Goal: Task Accomplishment & Management: Manage account settings

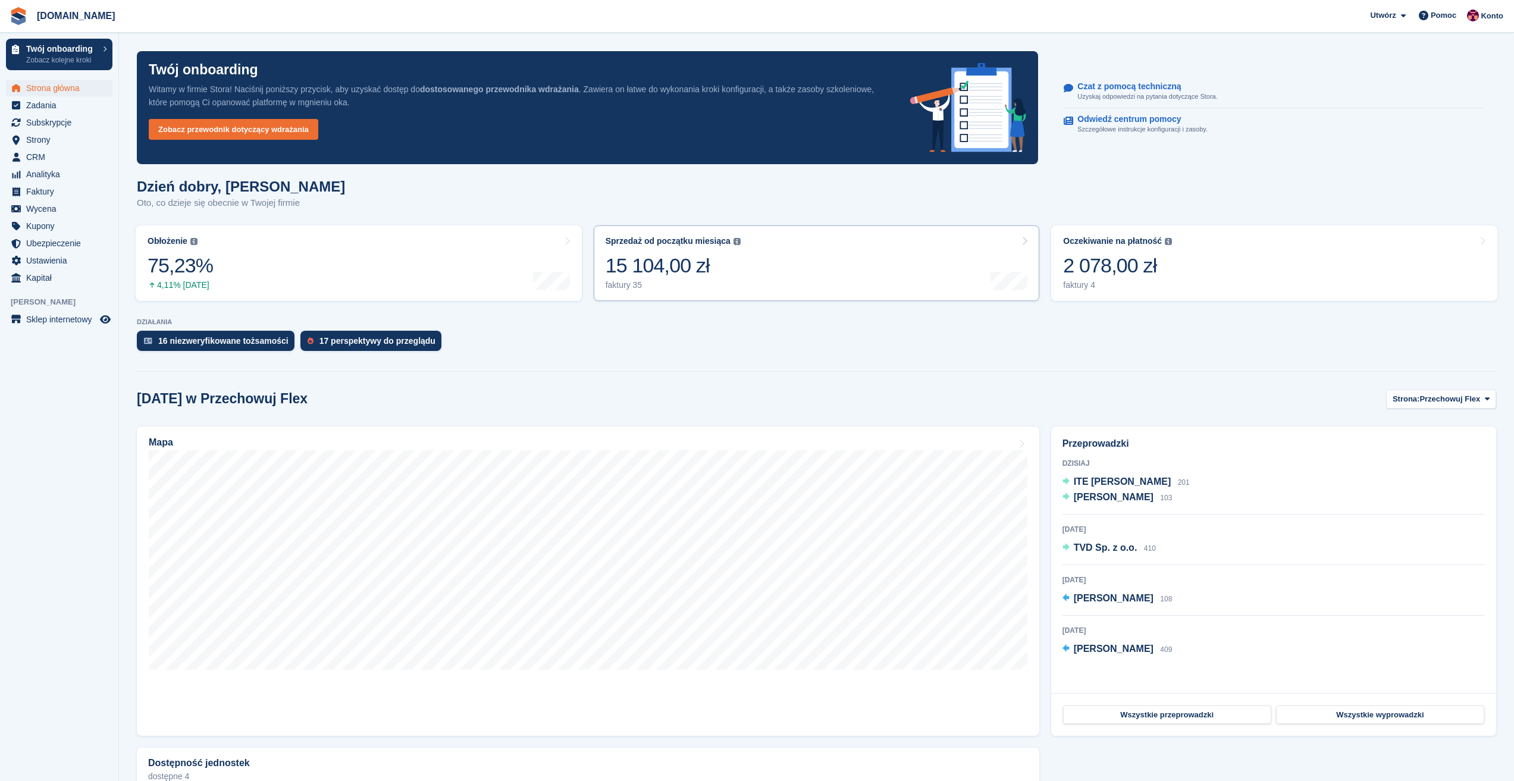
click at [740, 265] on link "Sprzedaż od początku miesiąca Suma wszystkich sfinalizowanych faktur wygenerowa…" at bounding box center [817, 264] width 446 height 76
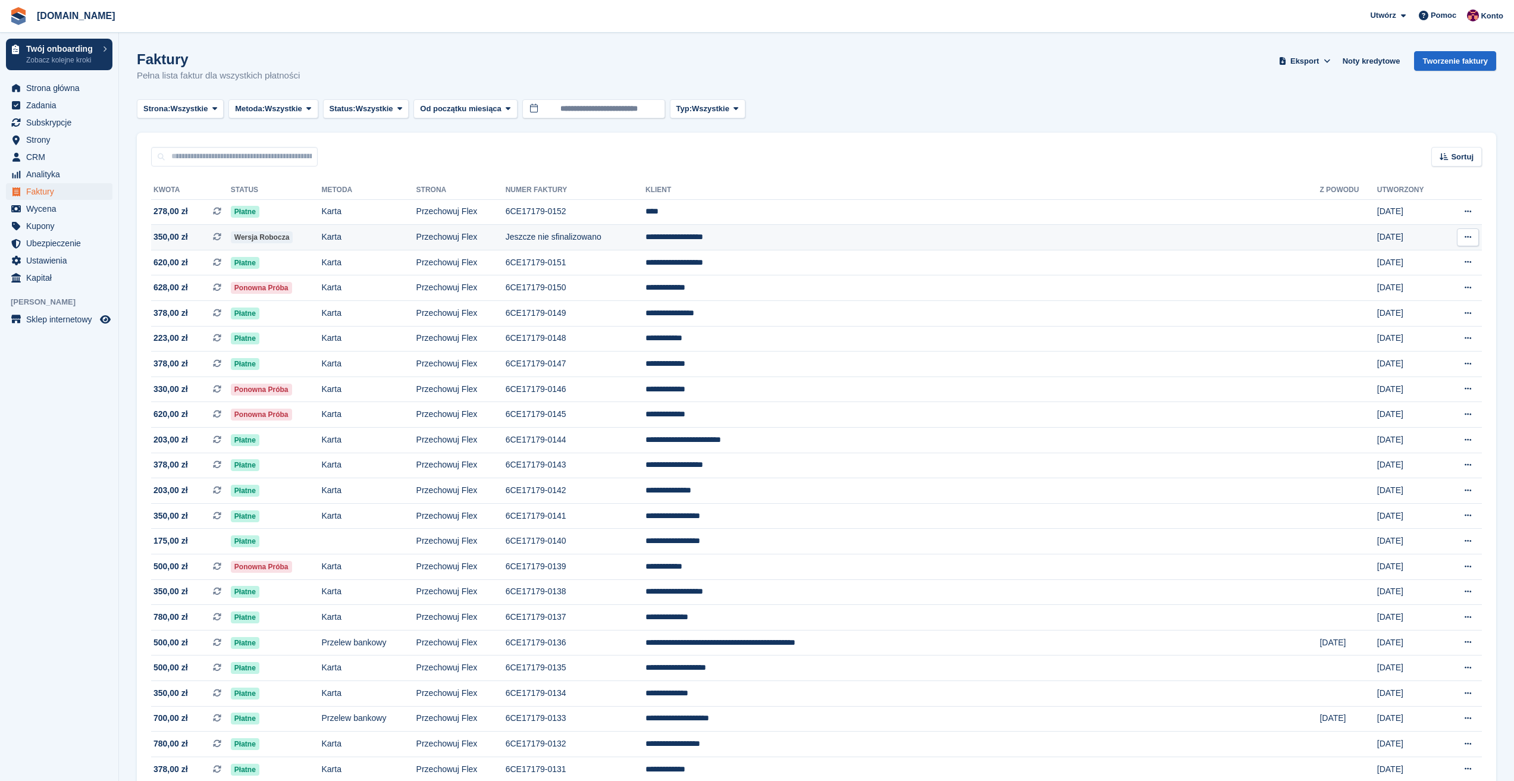
click at [175, 236] on span "350,00 zł" at bounding box center [171, 237] width 35 height 12
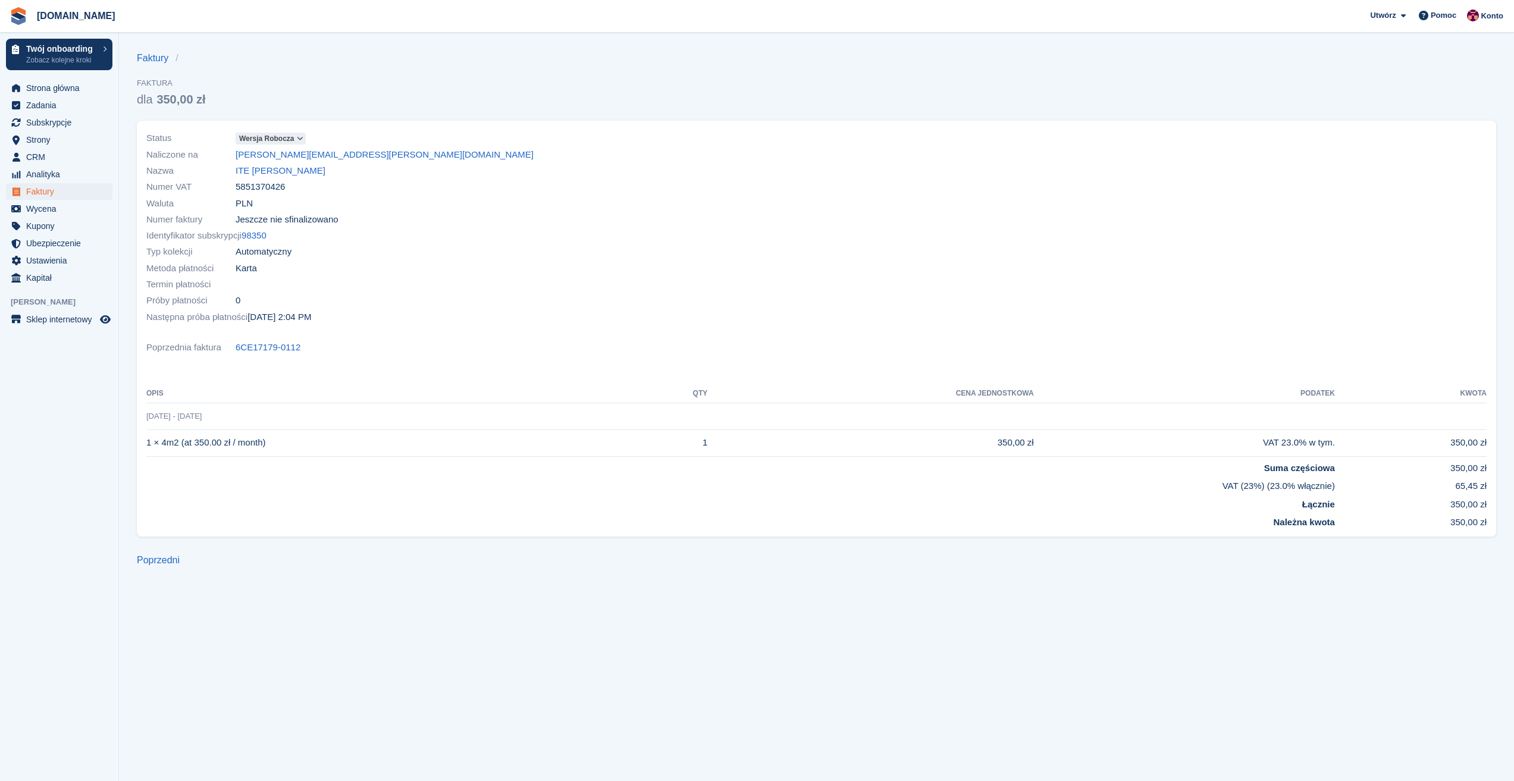
click at [267, 137] on span "Wersja robocza" at bounding box center [266, 138] width 55 height 11
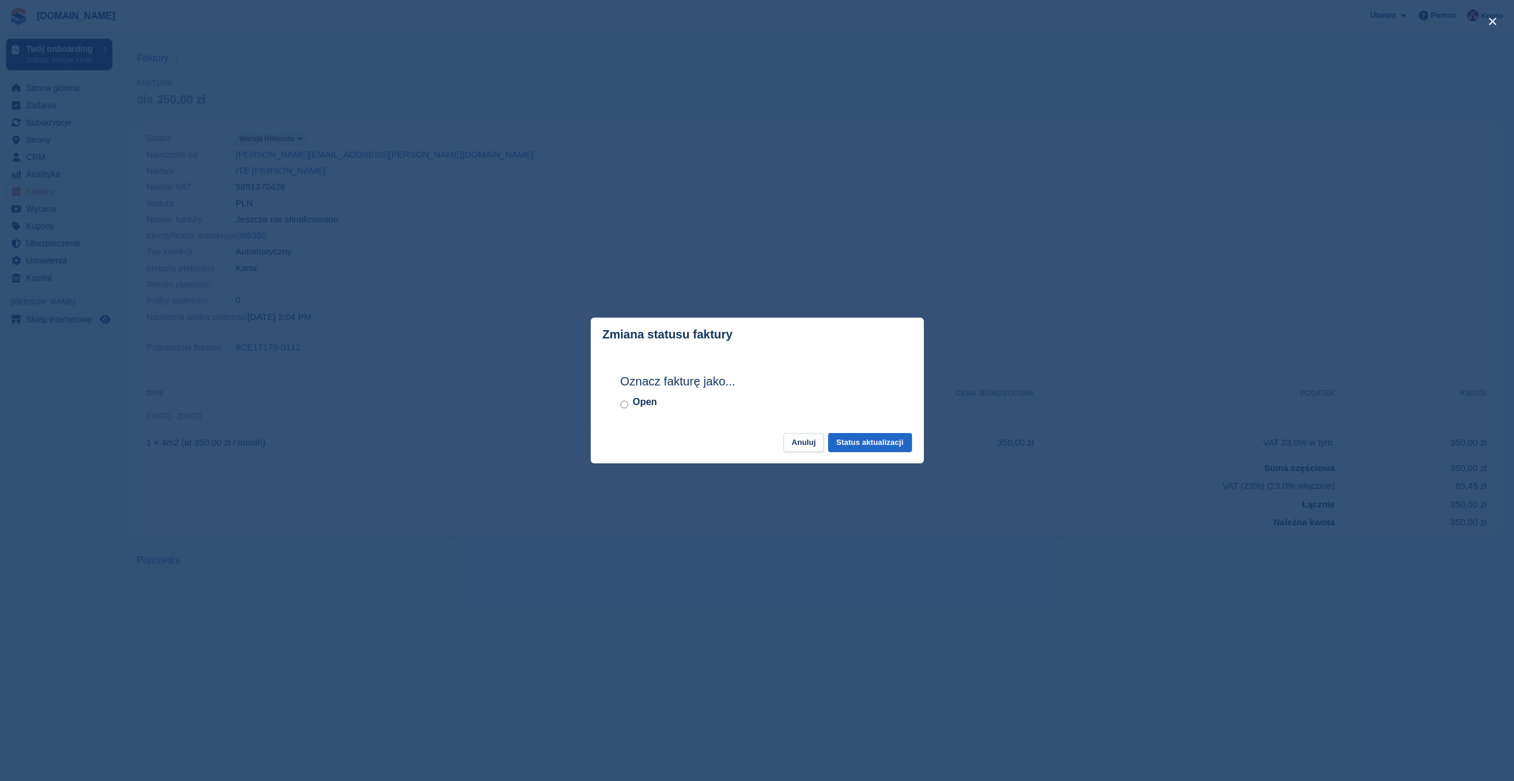
click at [646, 400] on label "Open" at bounding box center [645, 402] width 24 height 14
click at [884, 447] on button "Status aktualizacji" at bounding box center [870, 443] width 84 height 20
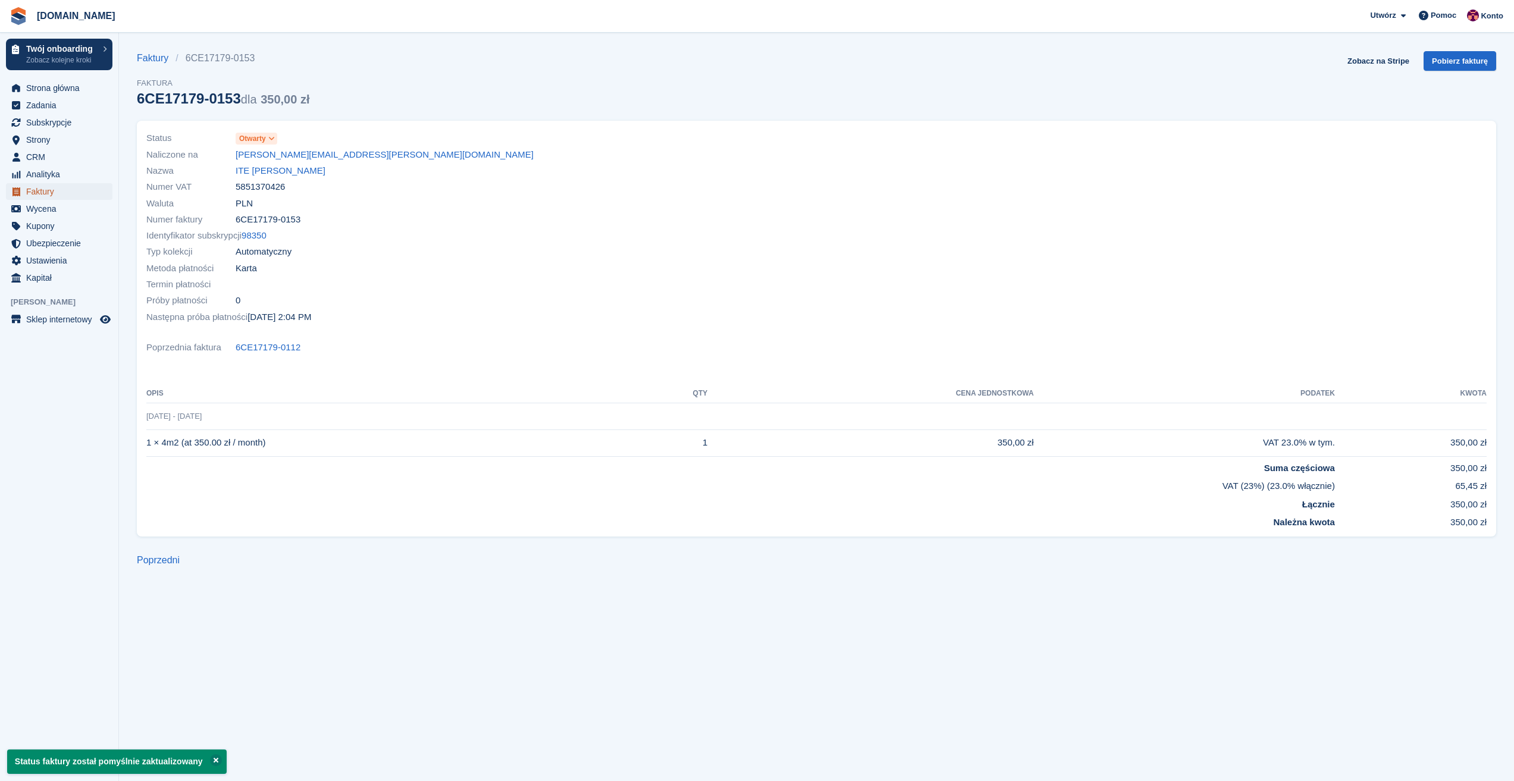
click at [51, 196] on span "Faktury" at bounding box center [61, 191] width 71 height 17
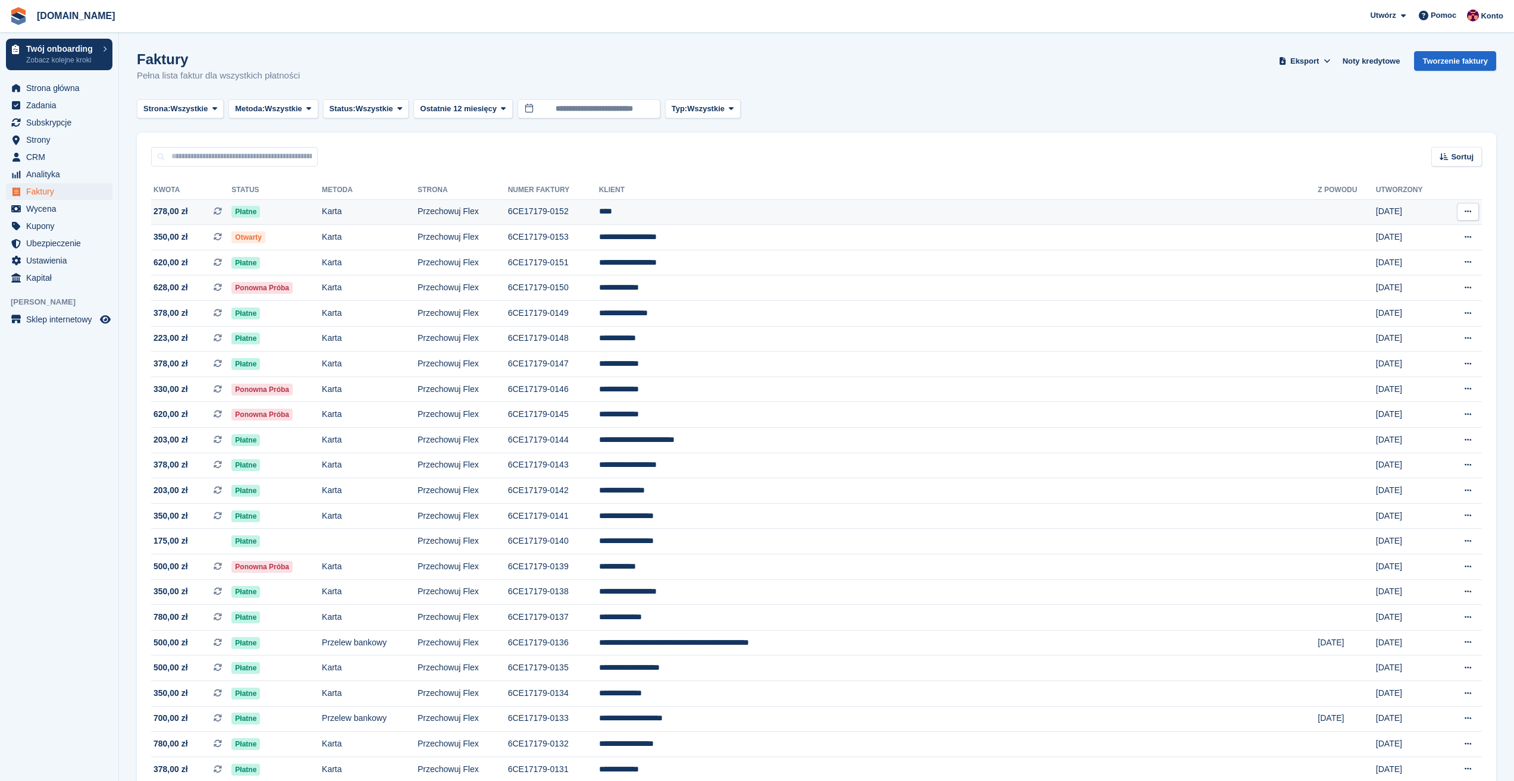
click at [180, 212] on span "278,00 zł" at bounding box center [171, 211] width 35 height 12
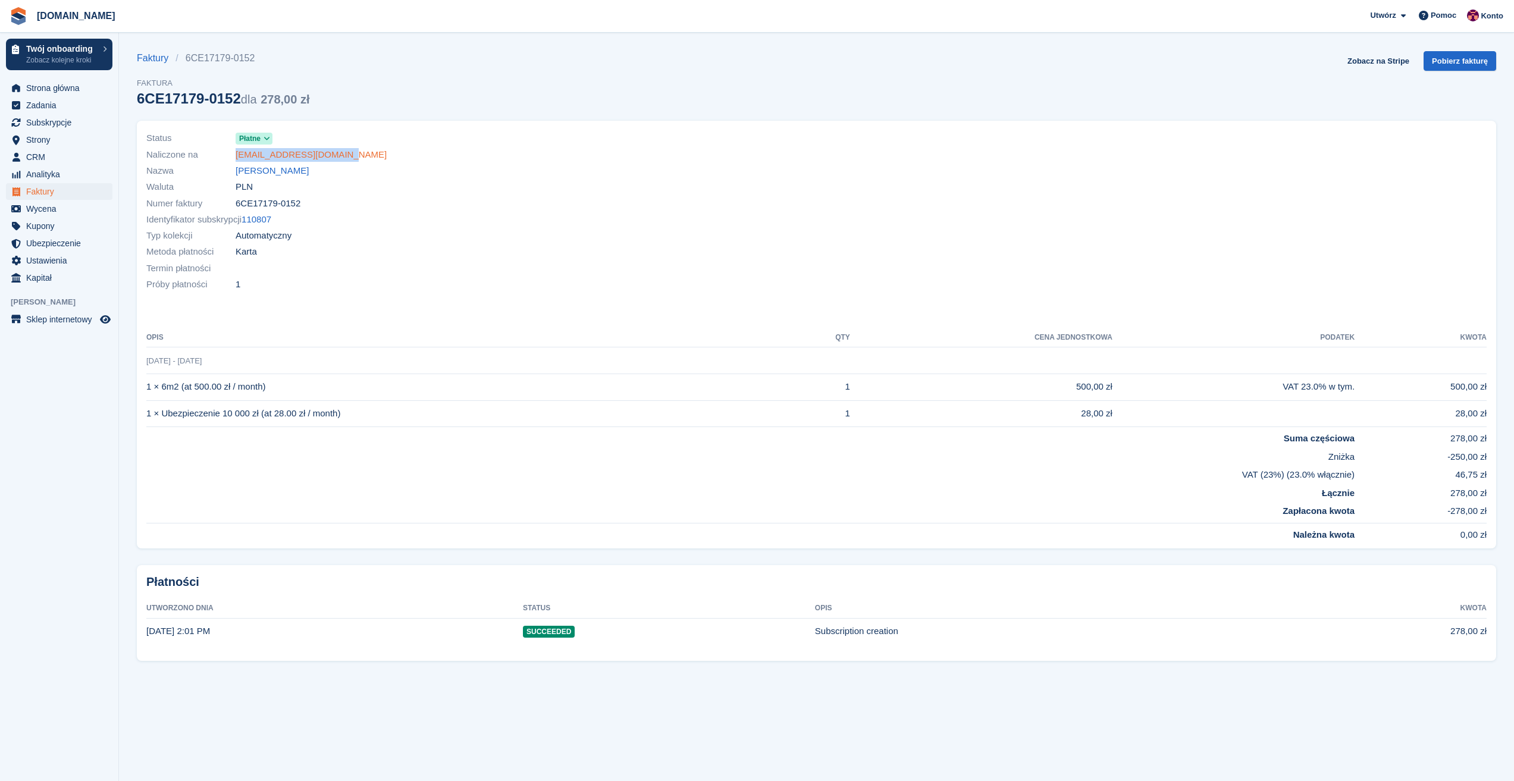
drag, startPoint x: 359, startPoint y: 161, endPoint x: 237, endPoint y: 161, distance: 121.4
click at [237, 161] on div "Naliczone na [EMAIL_ADDRESS][DOMAIN_NAME]" at bounding box center [477, 154] width 663 height 16
copy link "nino.creator1@gmail.com"
click at [1438, 15] on span "Pomoc" at bounding box center [1444, 16] width 26 height 12
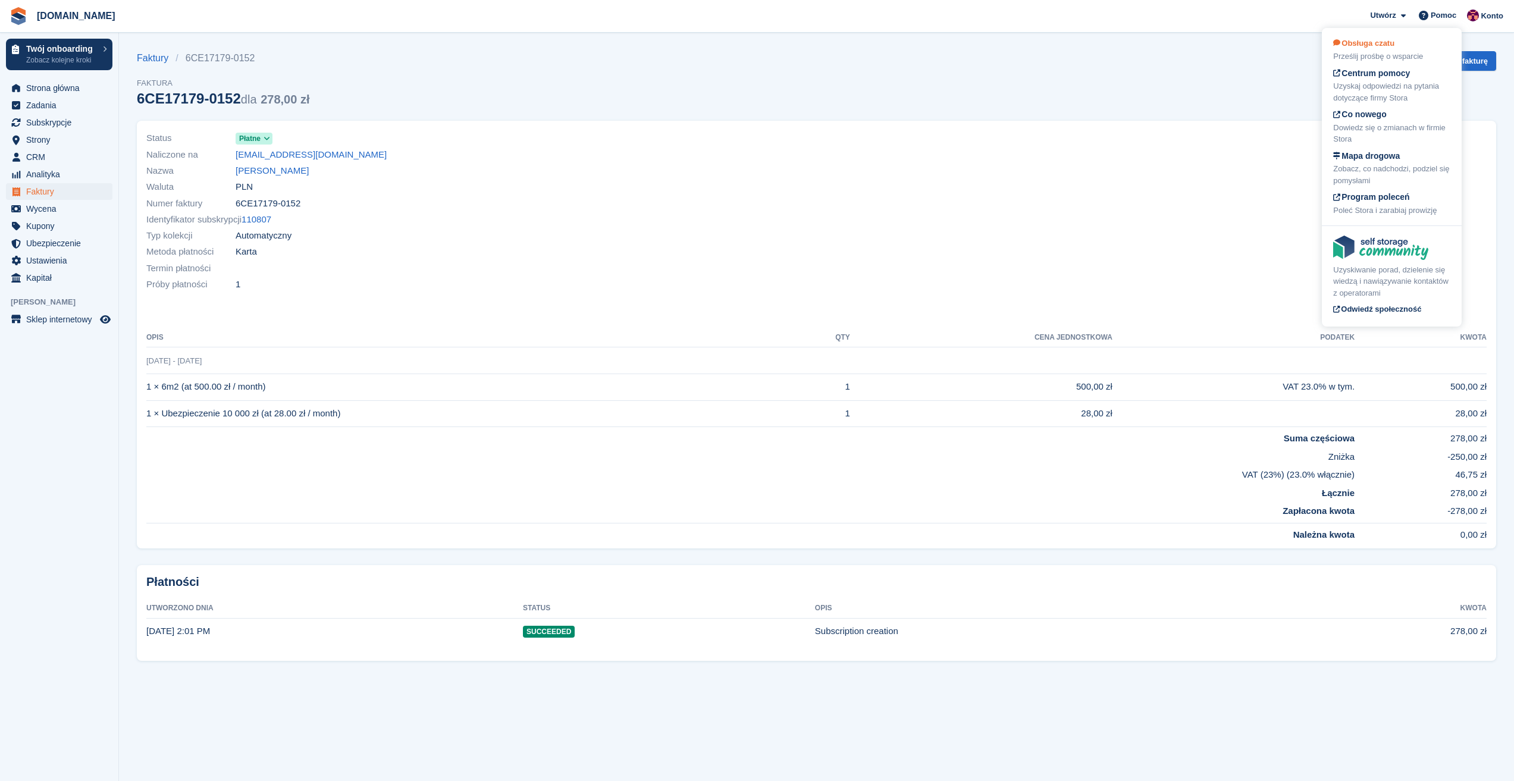
click at [1371, 52] on div "Prześlij prośbę o wsparcie" at bounding box center [1391, 57] width 117 height 12
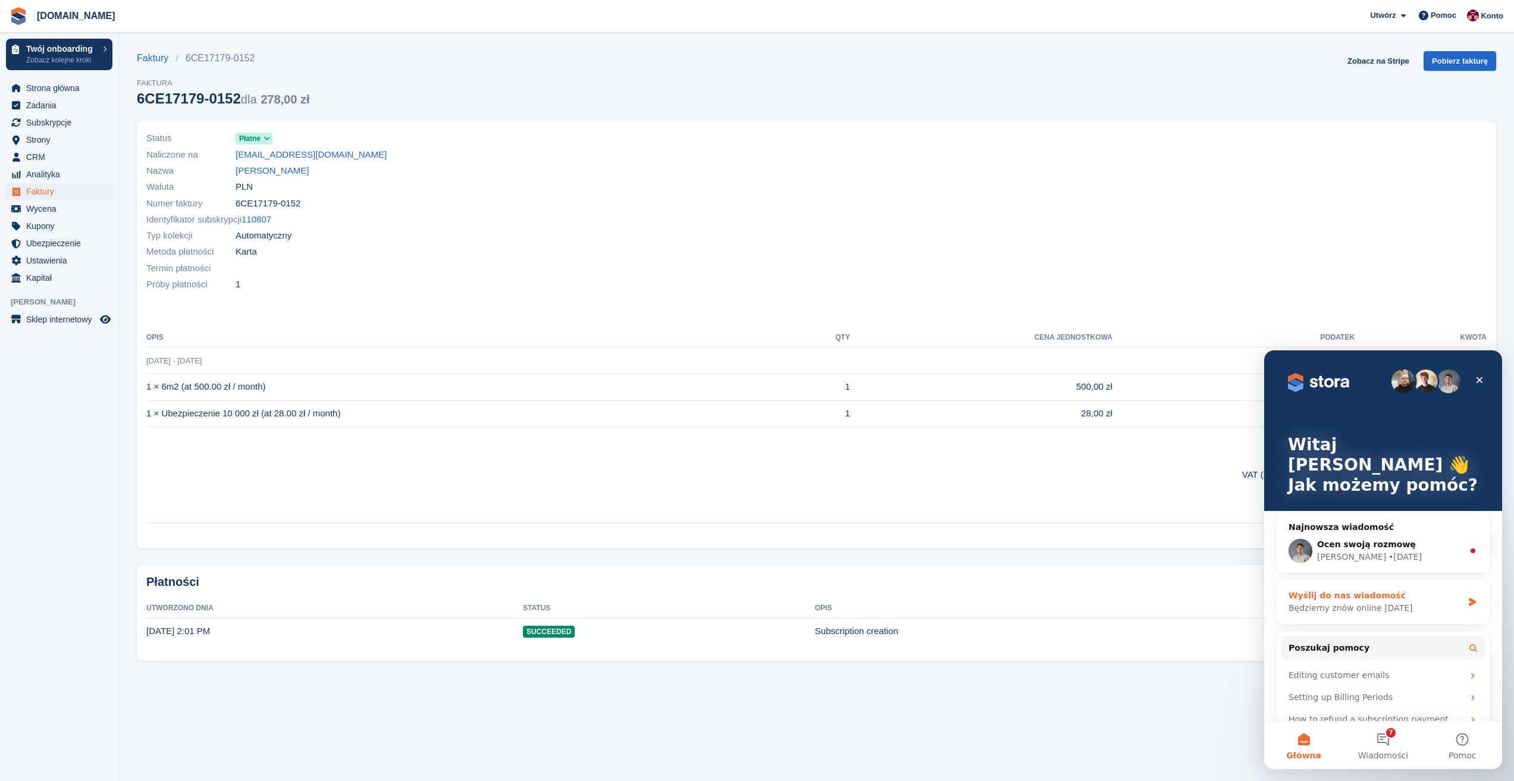
click at [1367, 602] on div "Będziemy znów online jutro" at bounding box center [1376, 608] width 174 height 12
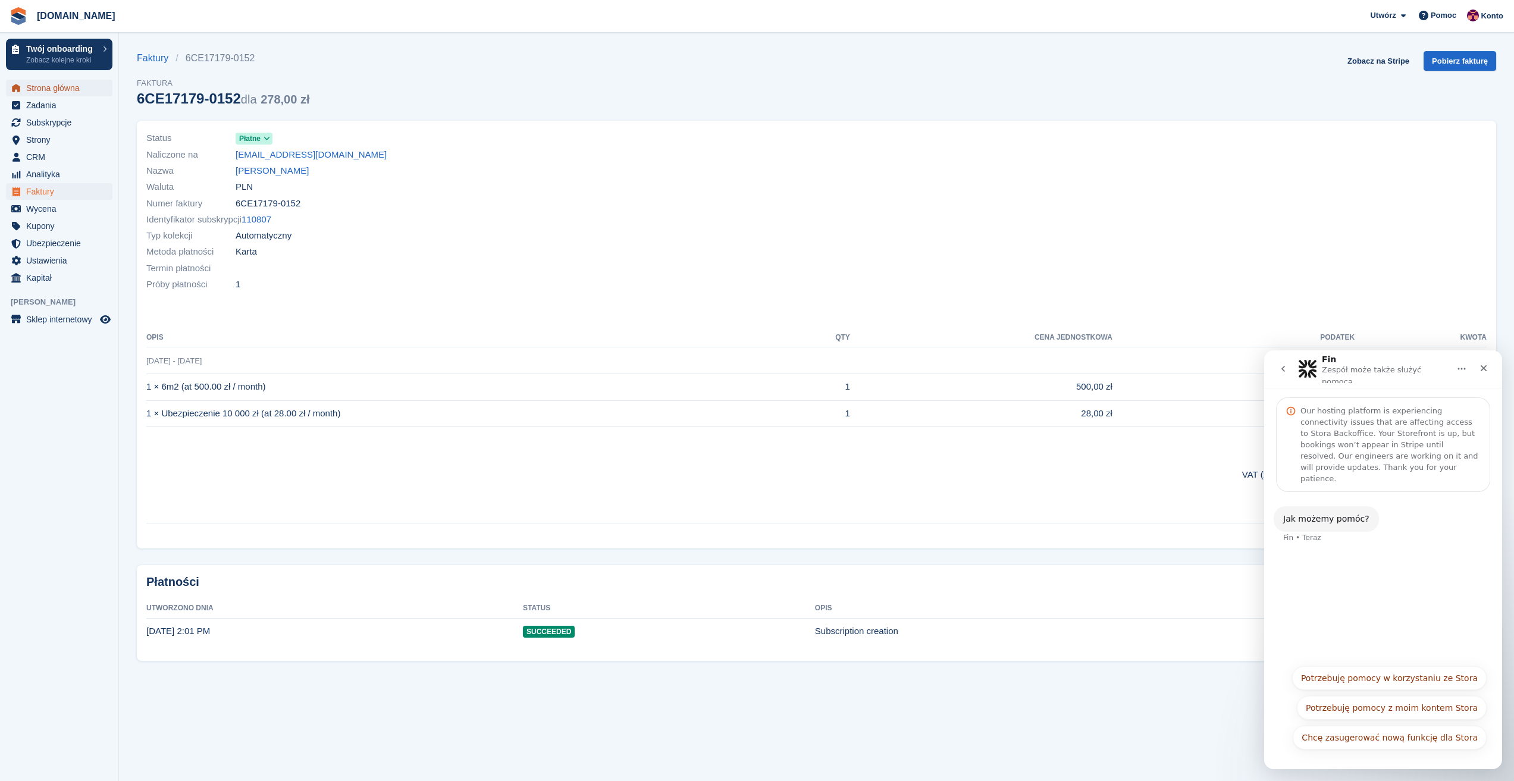
click at [49, 86] on span "Strona główna" at bounding box center [61, 88] width 71 height 17
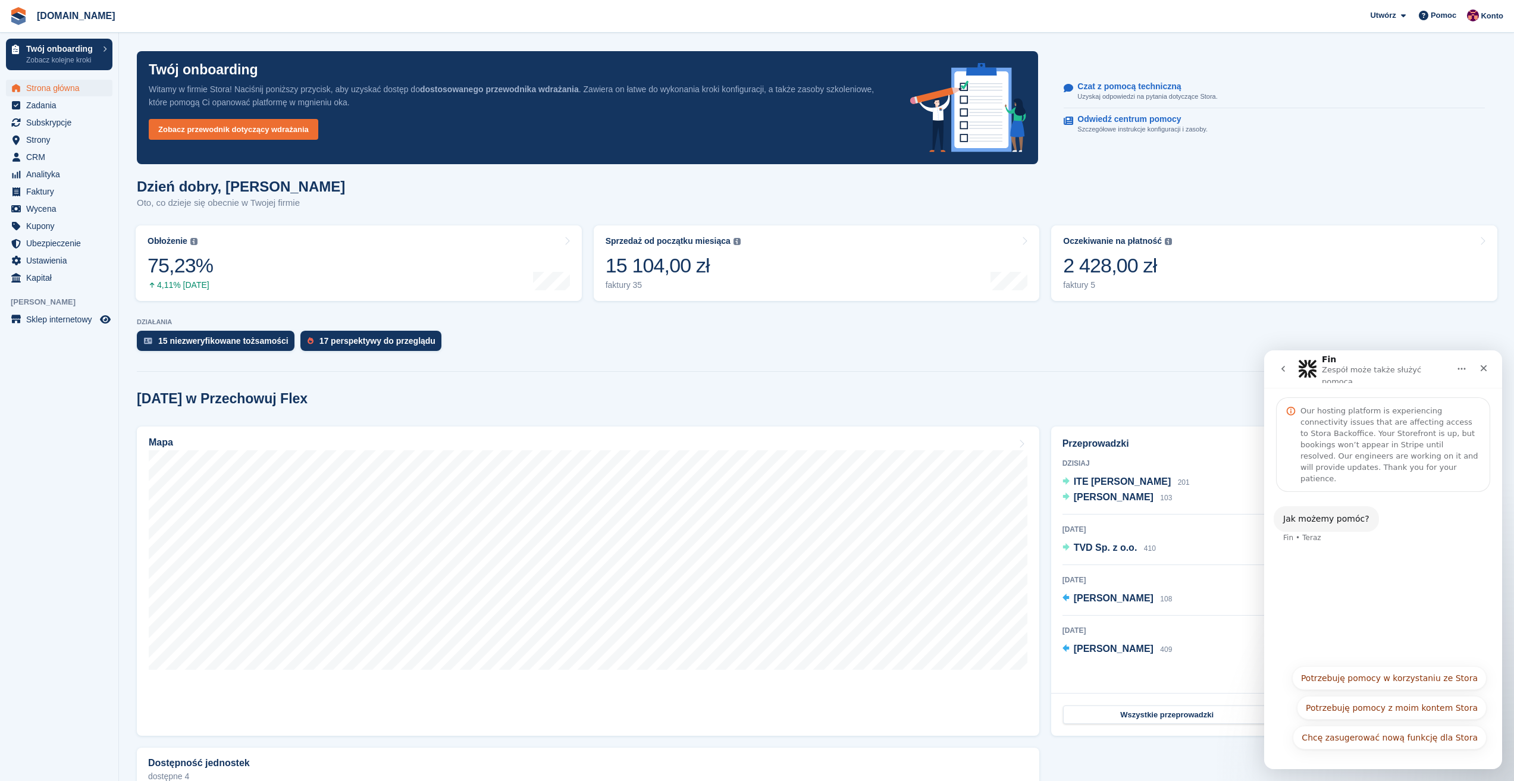
click at [493, 315] on section "Twój onboarding Witamy w firmie Stora! Naciśnij poniższy przycisk, aby uzyskać …" at bounding box center [816, 511] width 1395 height 1022
click at [45, 90] on span "Strona główna" at bounding box center [61, 88] width 71 height 17
click at [46, 126] on span "Subskrypcje" at bounding box center [61, 122] width 71 height 17
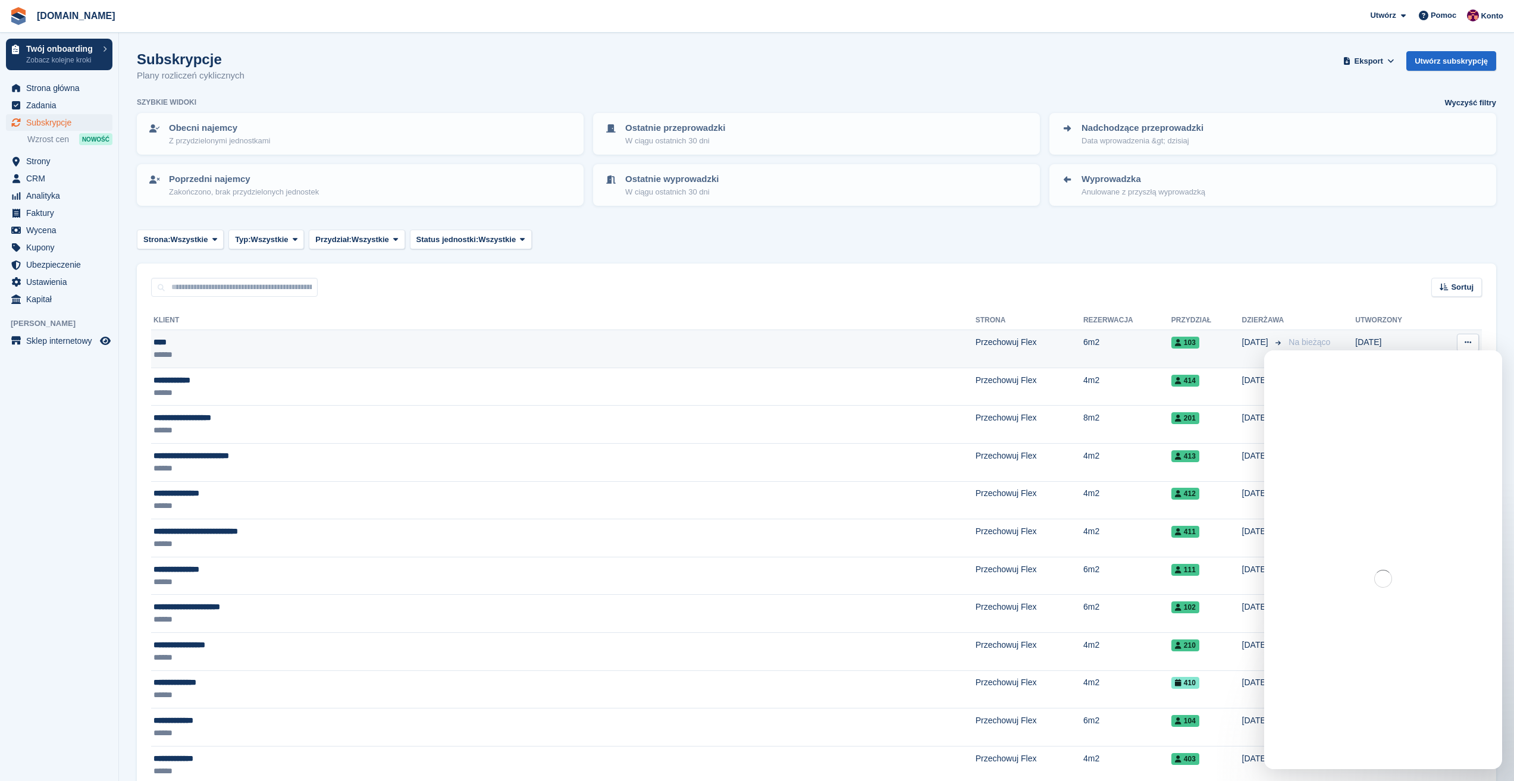
click at [168, 343] on div "****" at bounding box center [386, 342] width 465 height 12
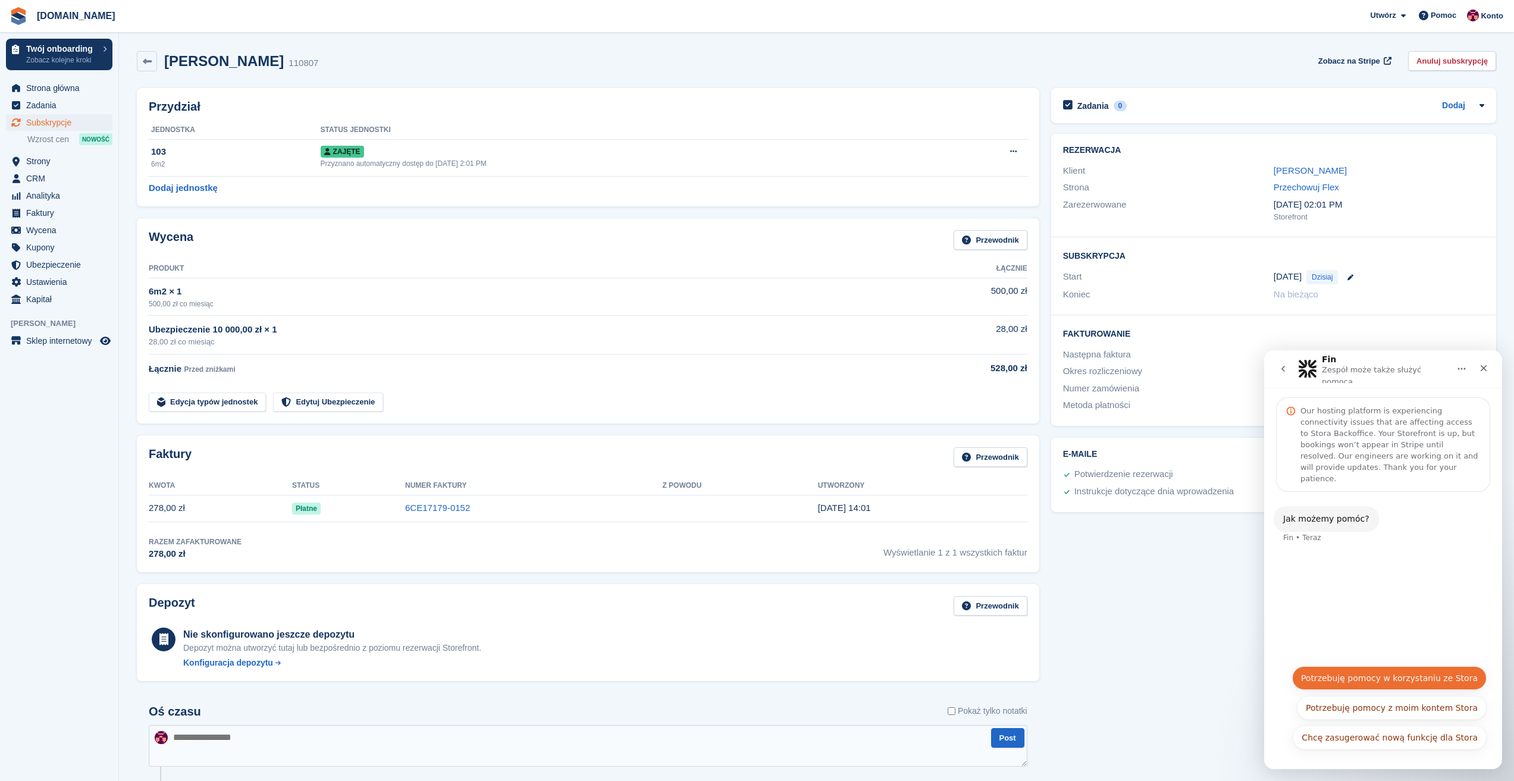
click at [1391, 684] on button "Potrzebuję pomocy w korzystaniu ze Stora" at bounding box center [1389, 678] width 195 height 24
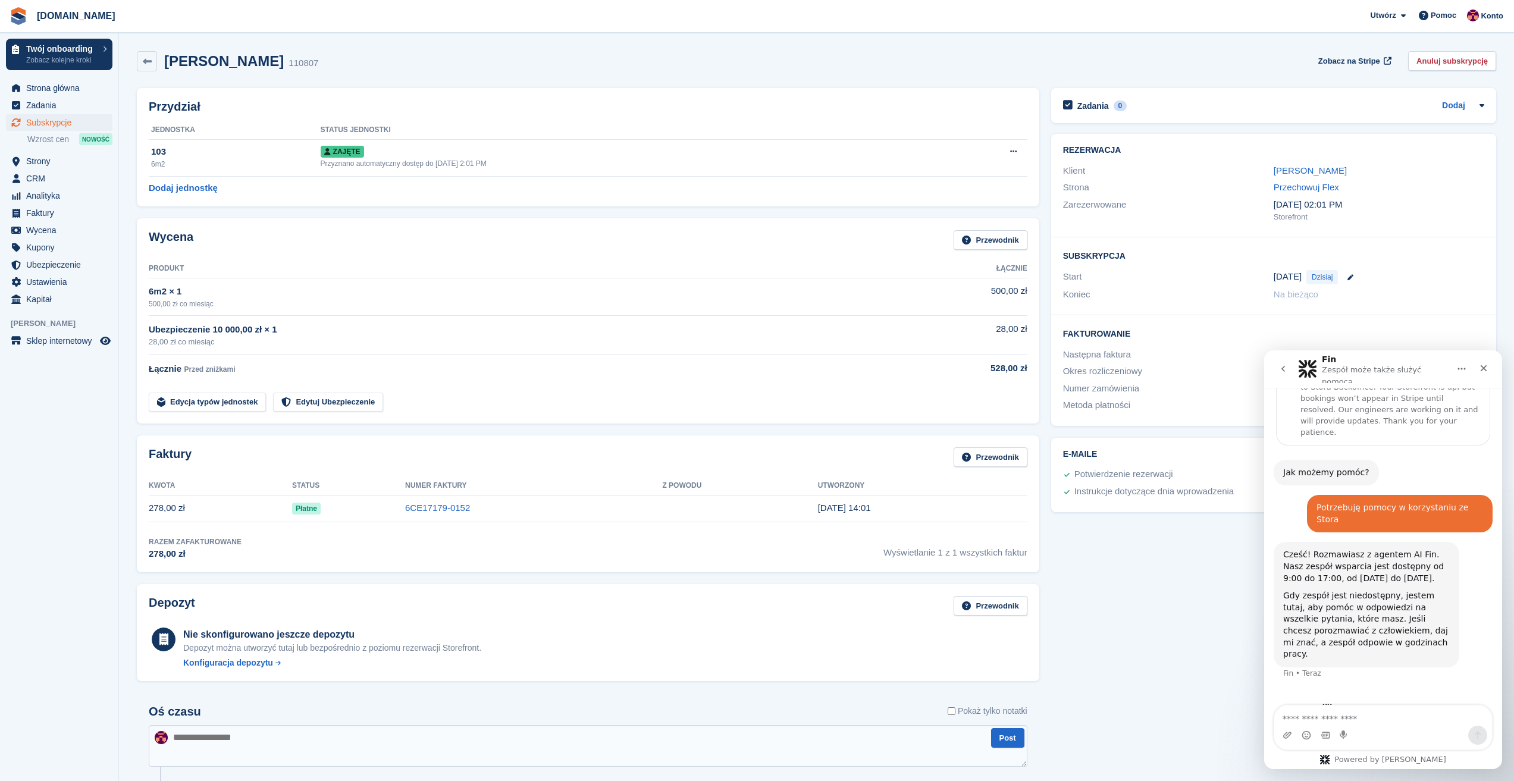
scroll to position [47, 0]
click at [1280, 171] on link "Nino" at bounding box center [1310, 170] width 73 height 10
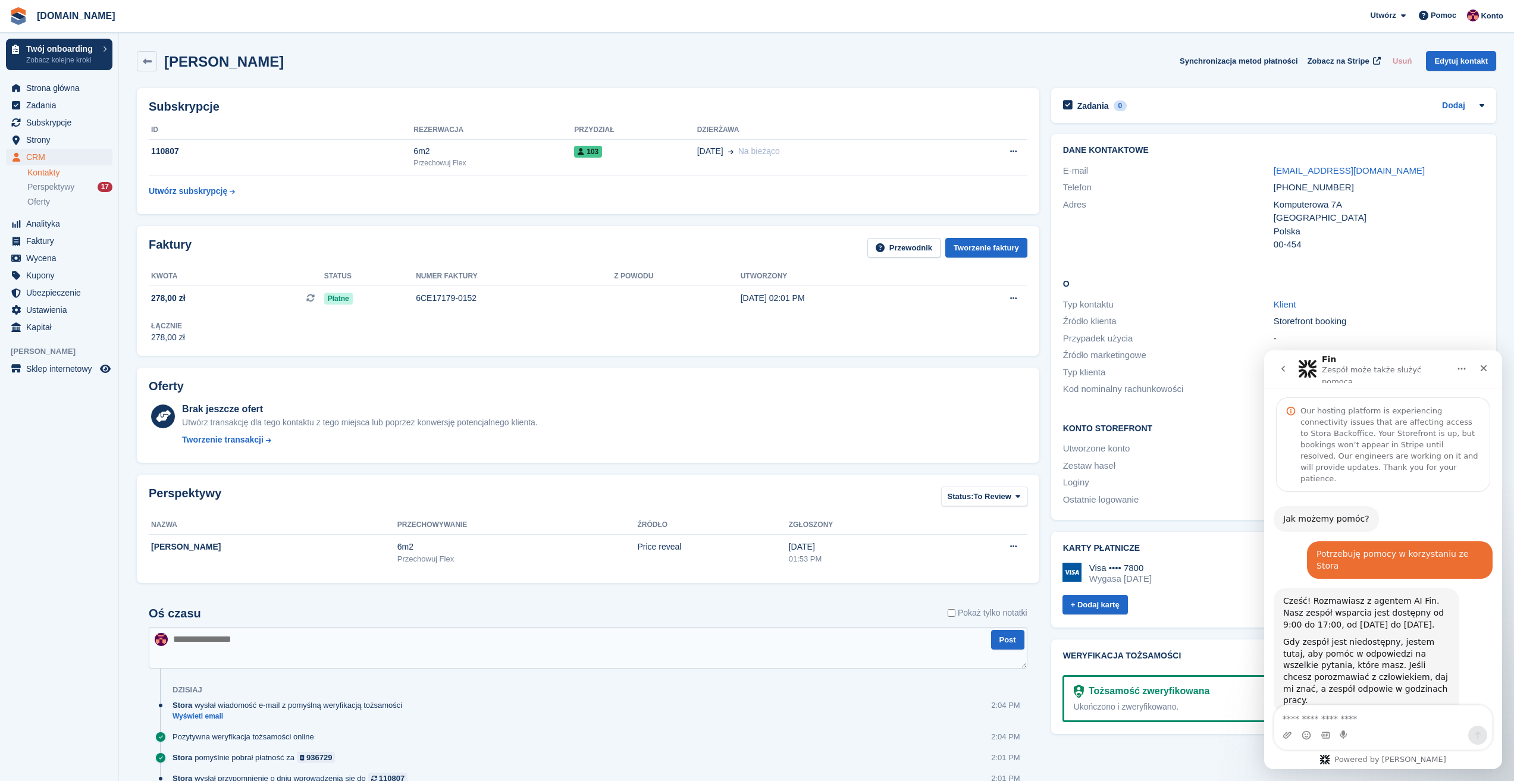
scroll to position [47, 0]
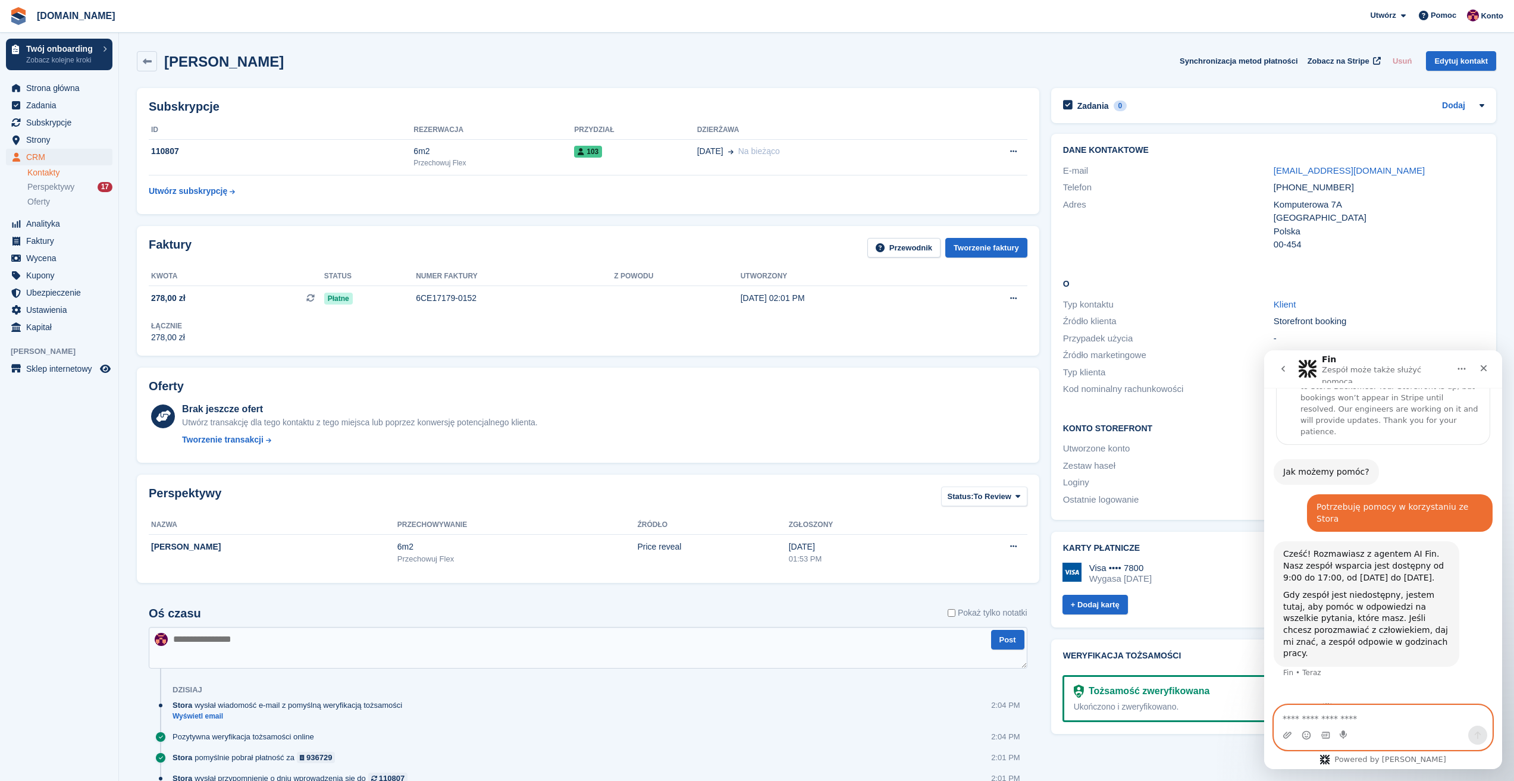
click at [1319, 714] on textarea "Napisz wiadomość..." at bounding box center [1383, 716] width 218 height 20
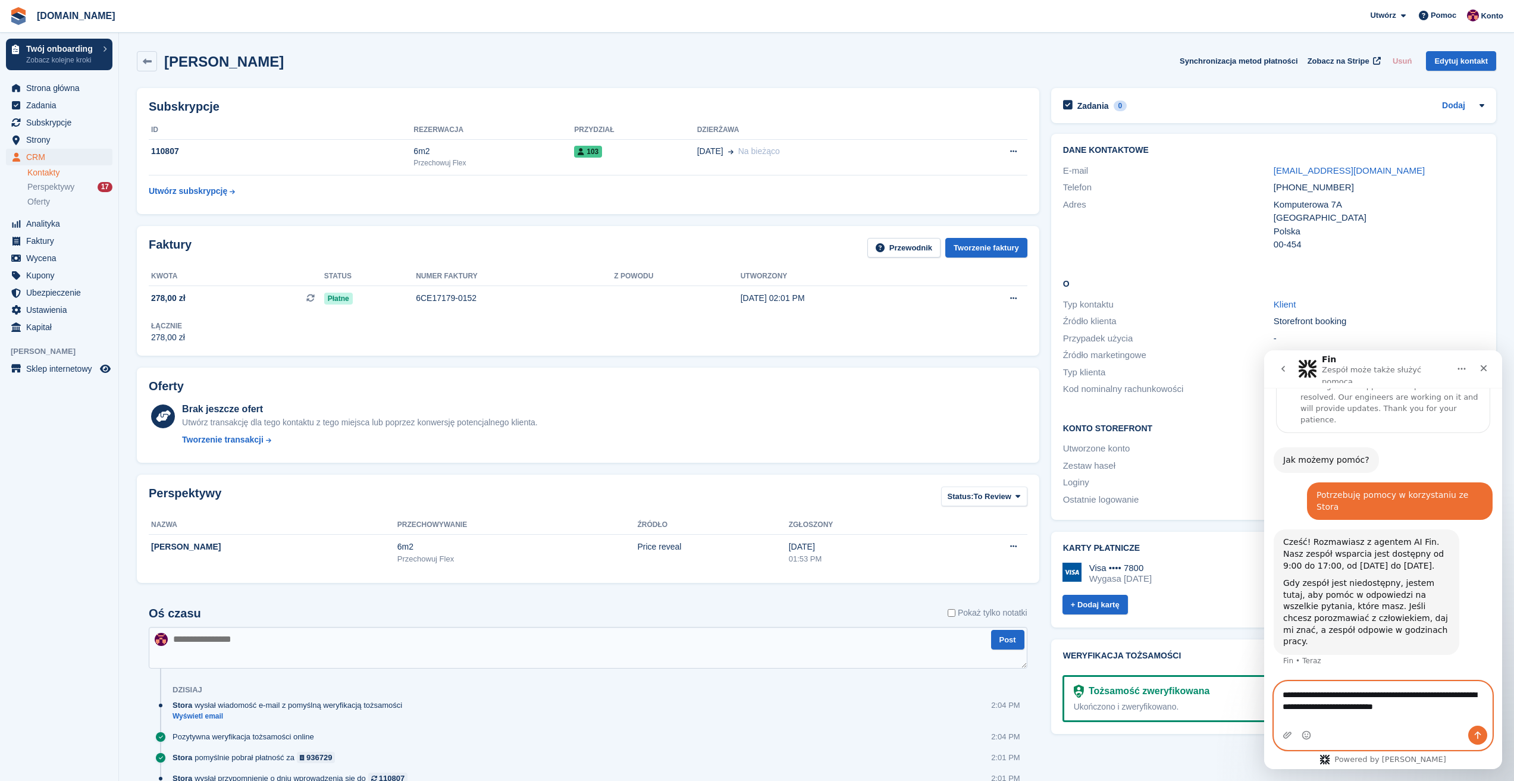
paste textarea "*******"
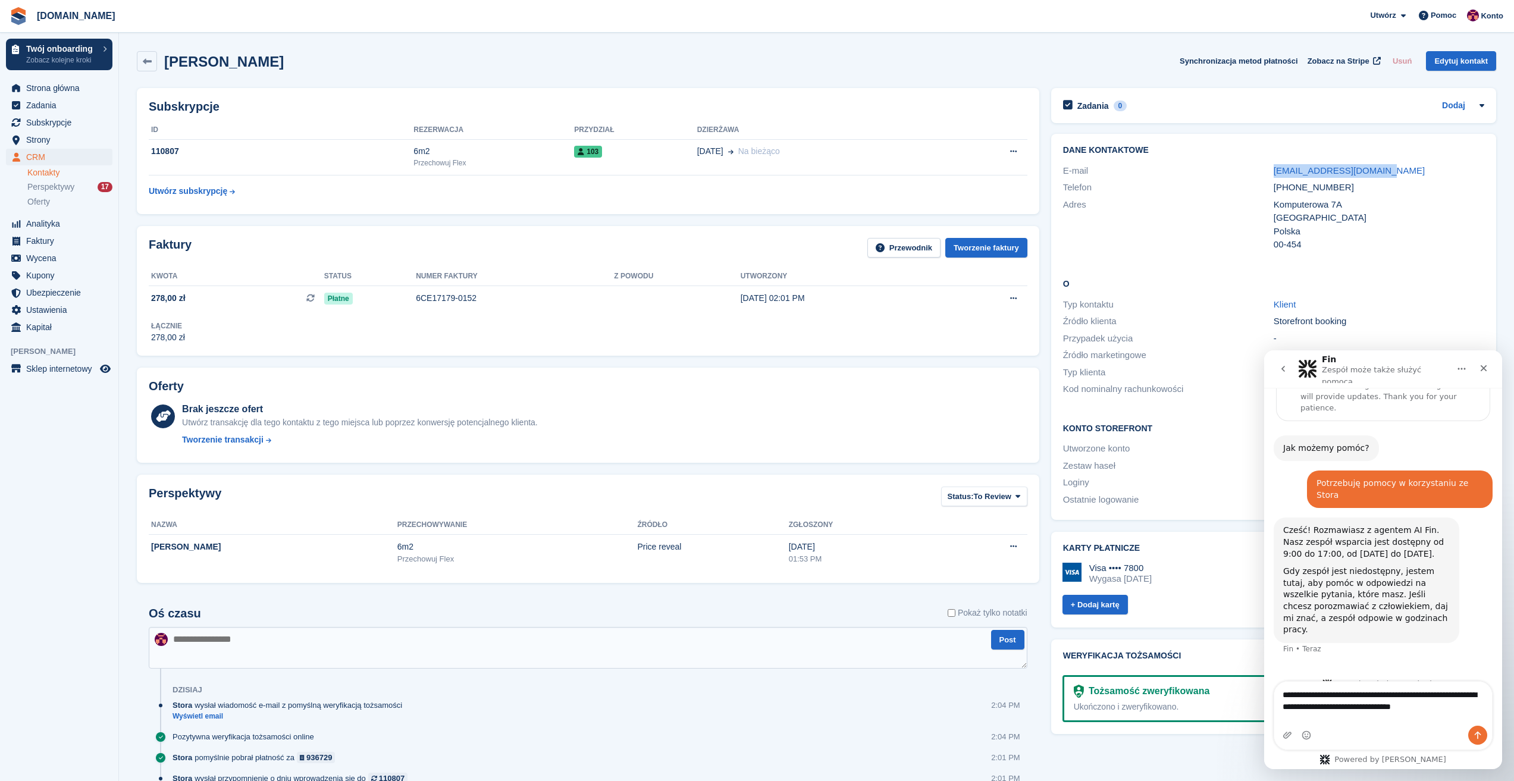
drag, startPoint x: 1405, startPoint y: 173, endPoint x: 1270, endPoint y: 173, distance: 134.5
click at [1270, 173] on div "E-mail nino.creator1@gmail.com" at bounding box center [1273, 170] width 421 height 17
copy div "[EMAIL_ADDRESS][DOMAIN_NAME]"
click at [1330, 714] on textarea "**********" at bounding box center [1383, 704] width 218 height 44
paste textarea "**********"
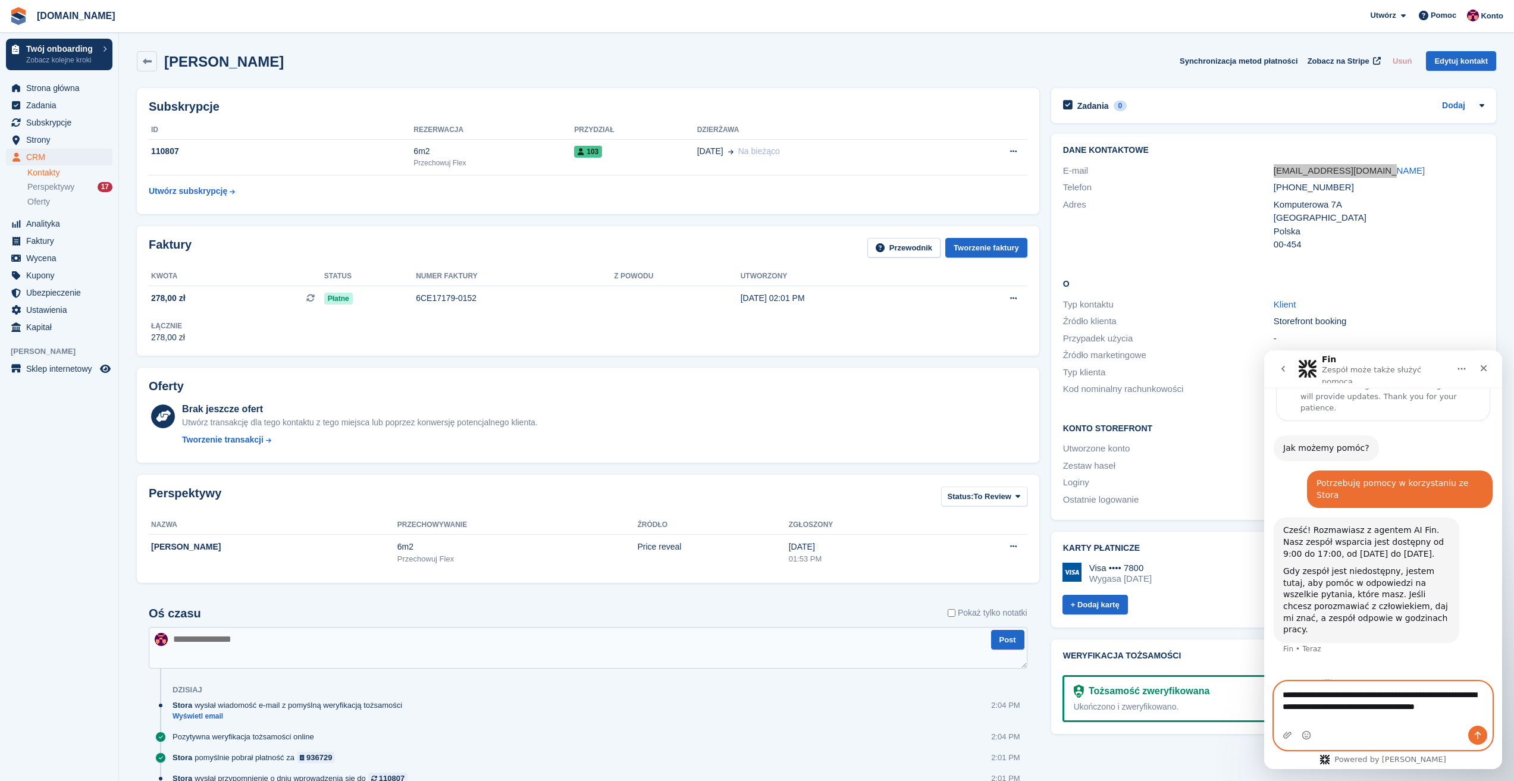
type textarea "**********"
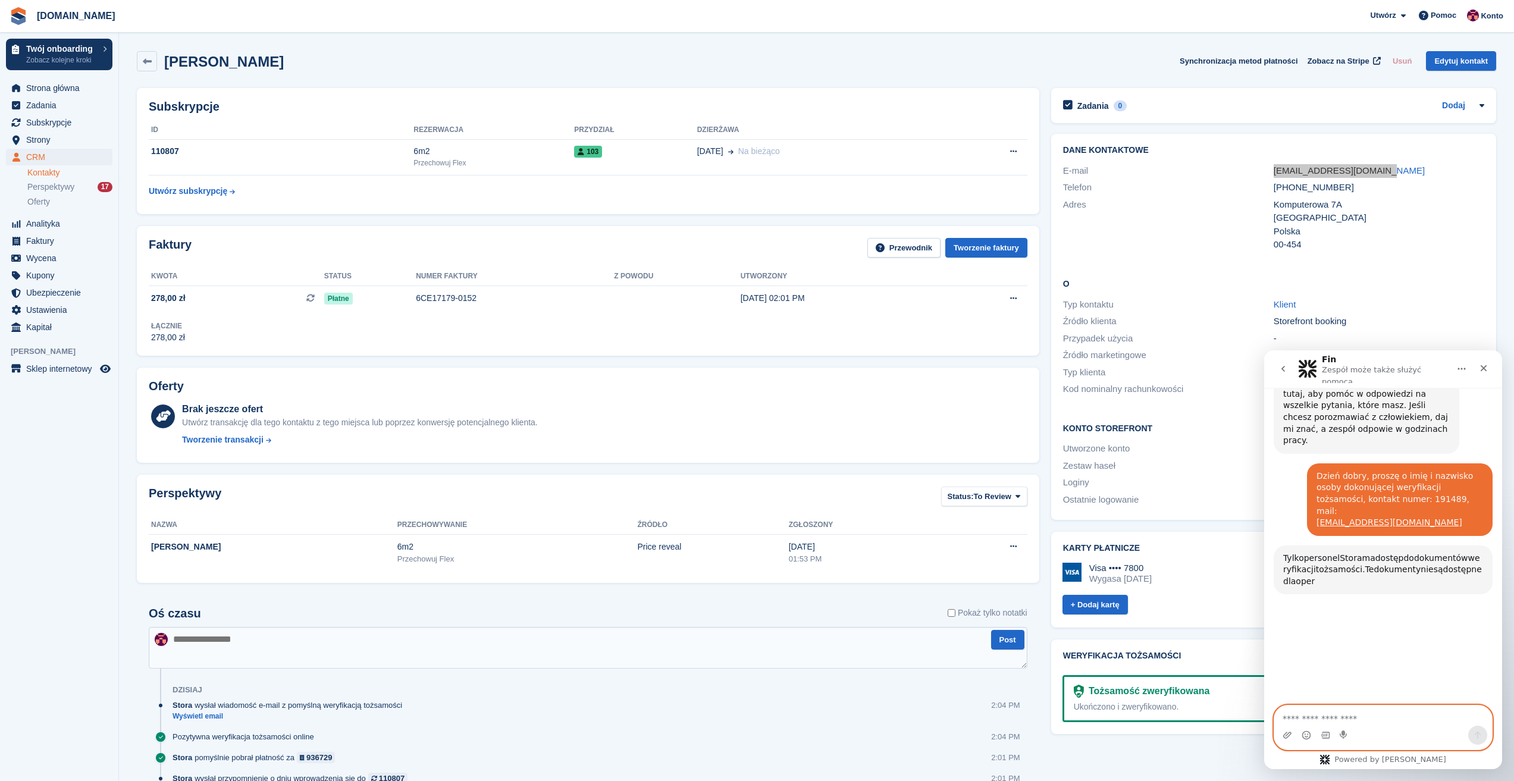
scroll to position [304, 0]
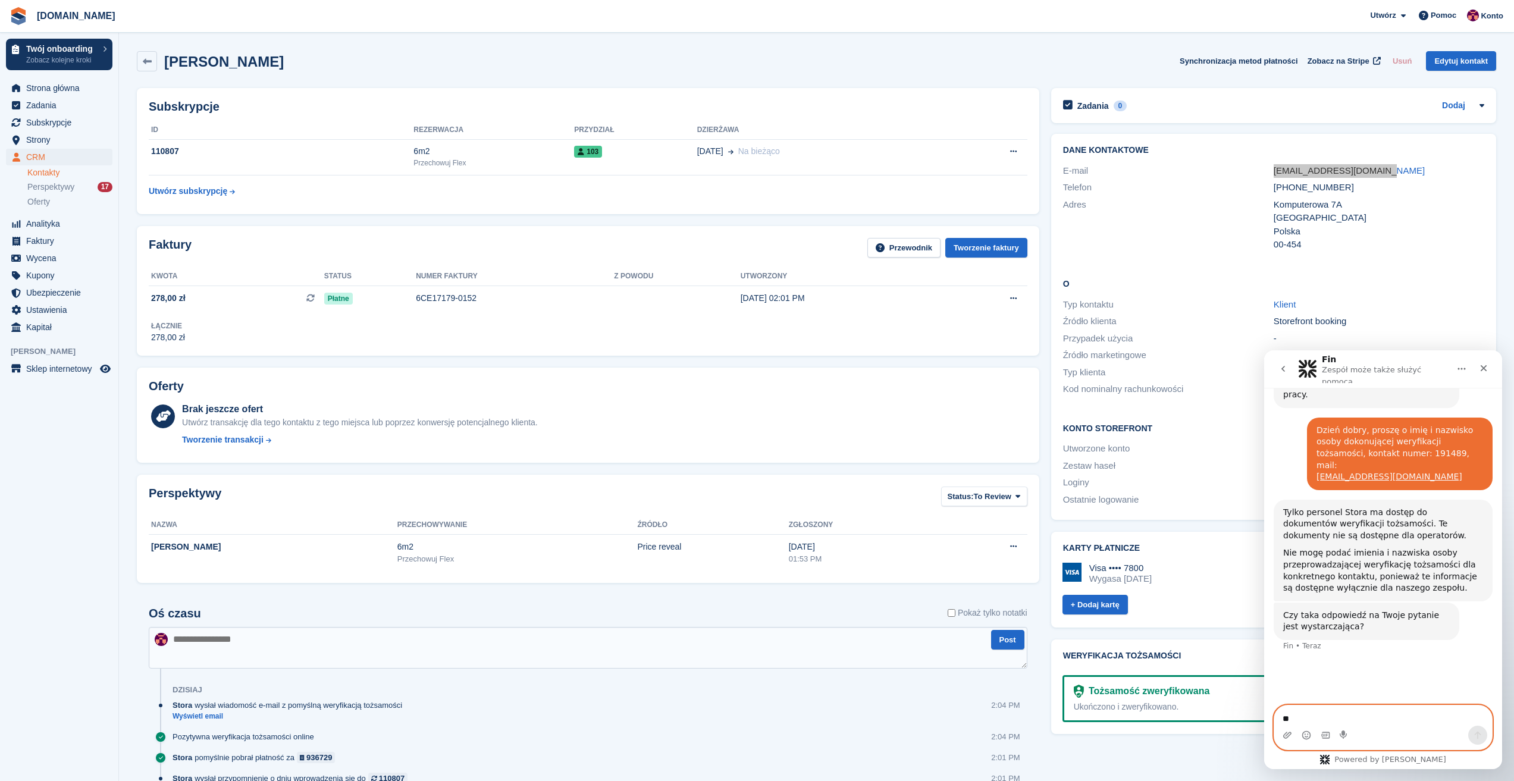
type textarea "***"
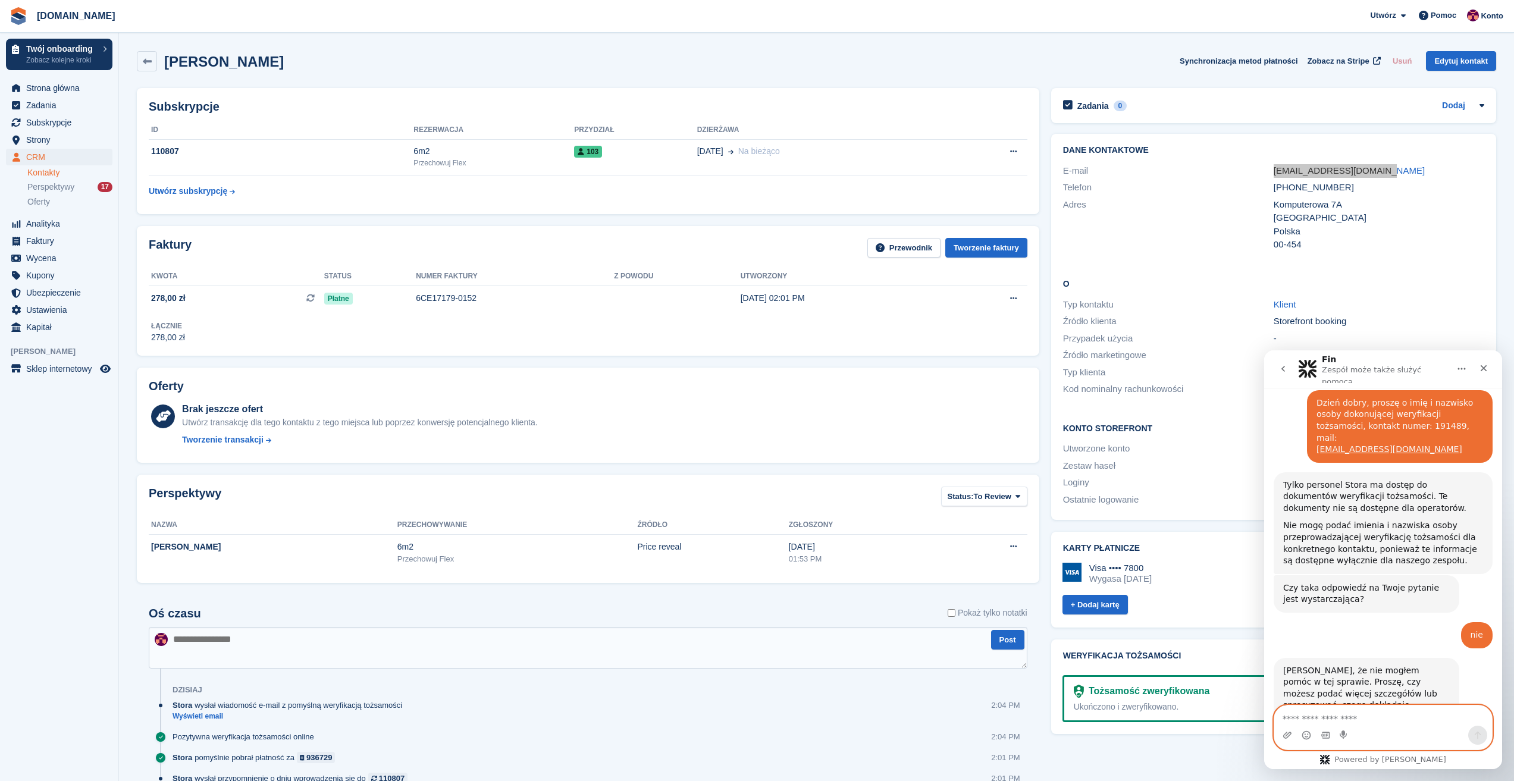
click at [1352, 722] on textarea "Napisz wiadomość..." at bounding box center [1383, 716] width 218 height 20
type textarea "**********"
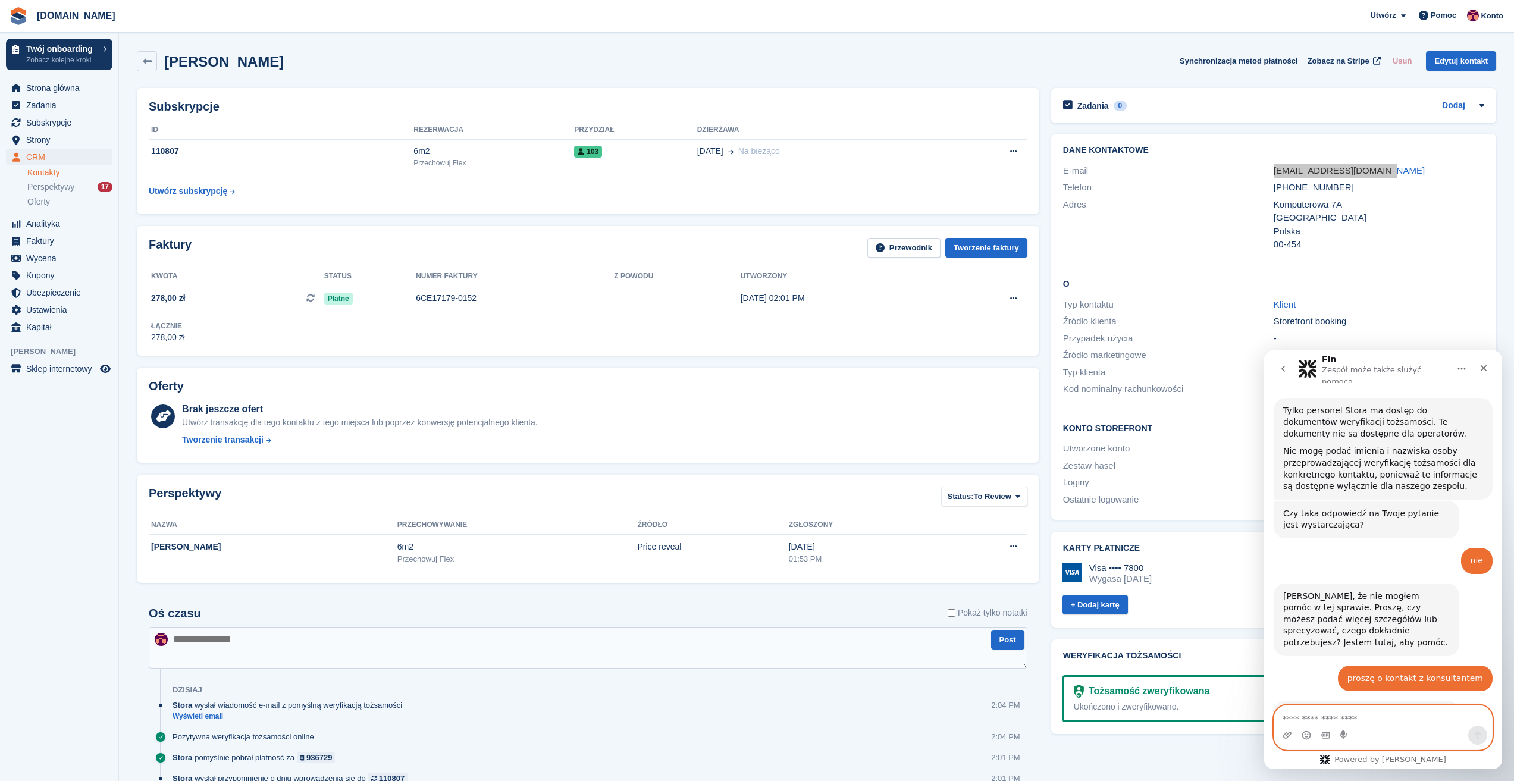
scroll to position [449, 0]
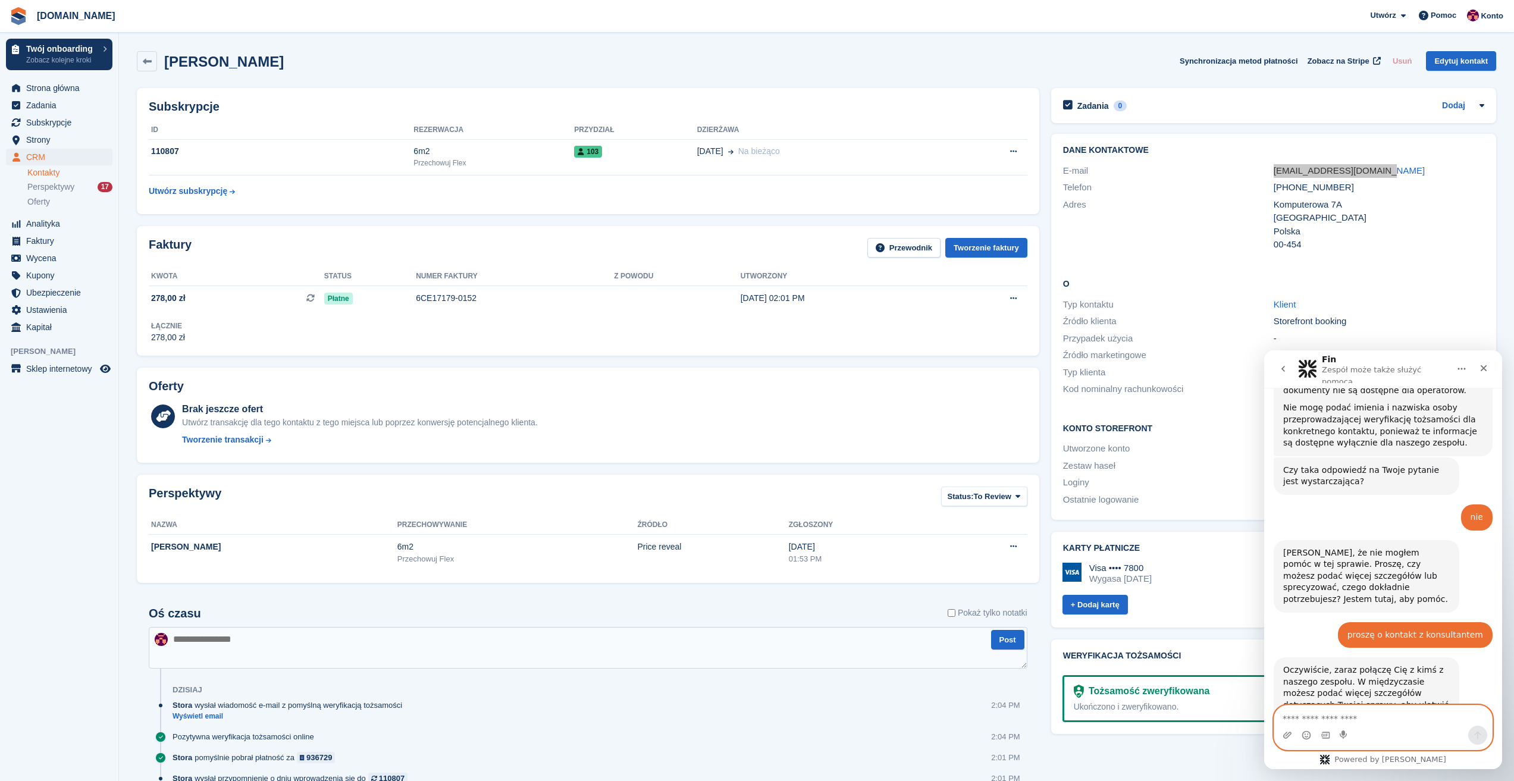
click at [1381, 725] on textarea "Napisz wiadomość..." at bounding box center [1383, 716] width 218 height 20
type textarea "*"
type textarea "**********"
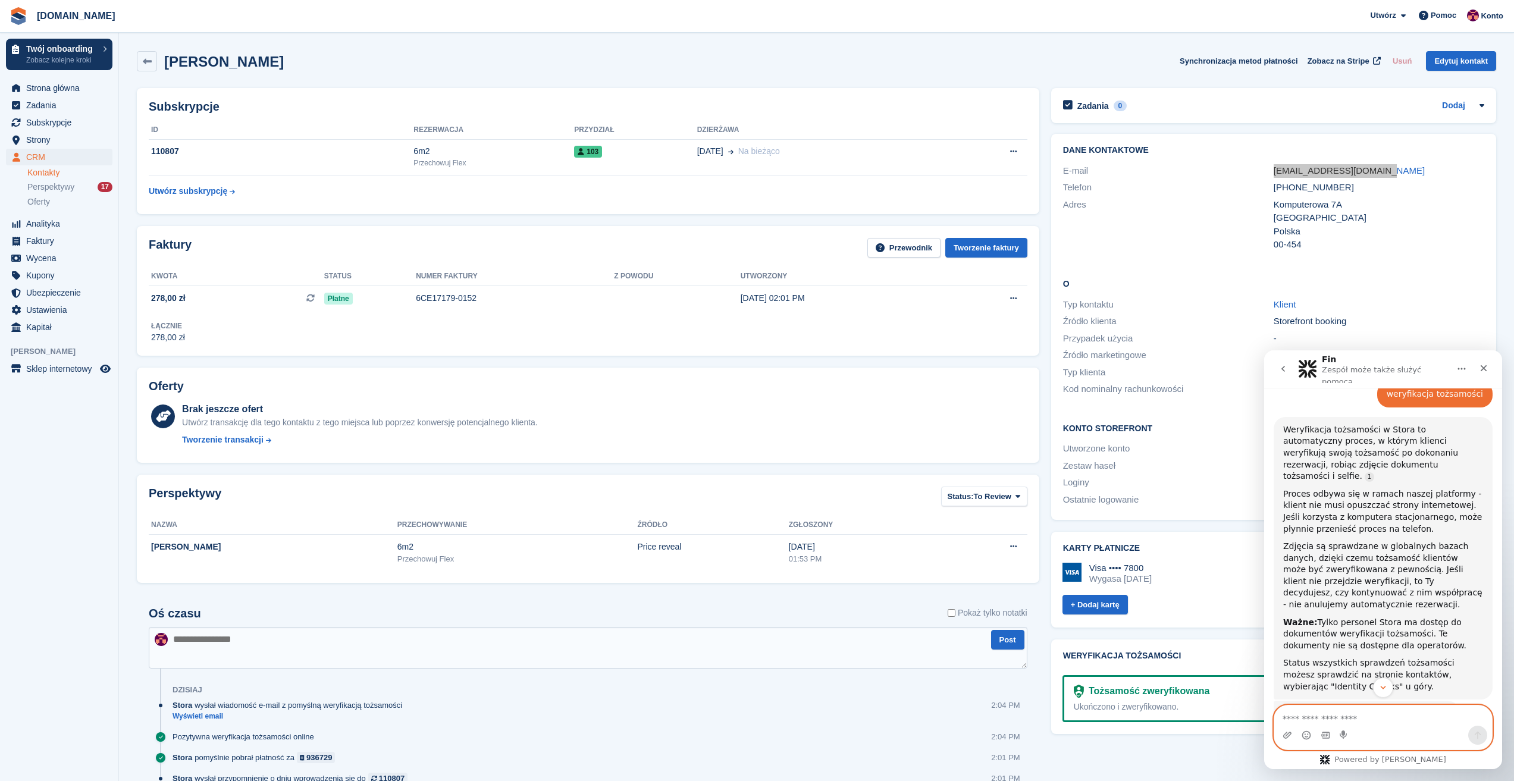
scroll to position [863, 0]
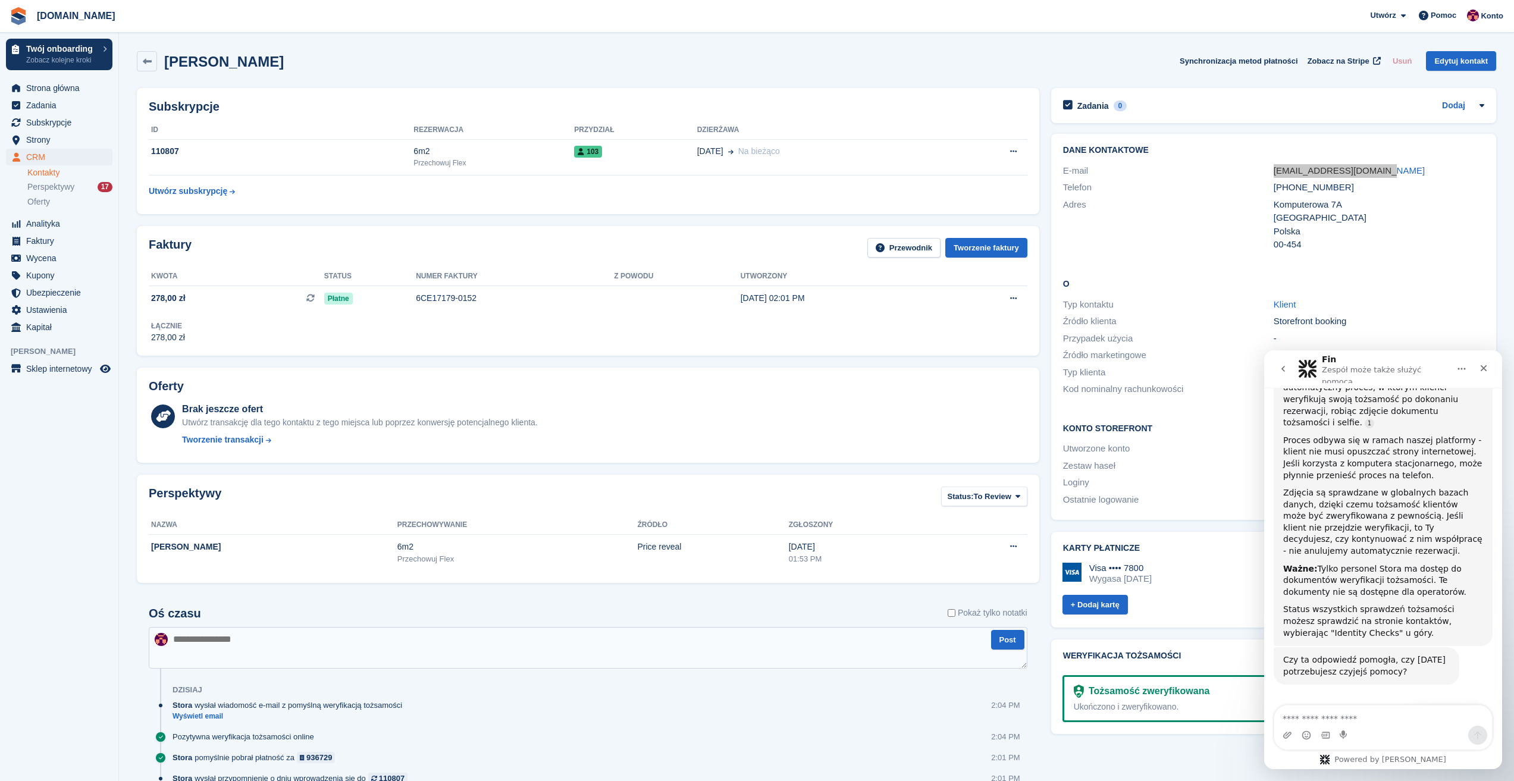
click at [1390, 737] on button "Nie, [DATE] potrzebuję pomocy 👤" at bounding box center [1406, 749] width 161 height 24
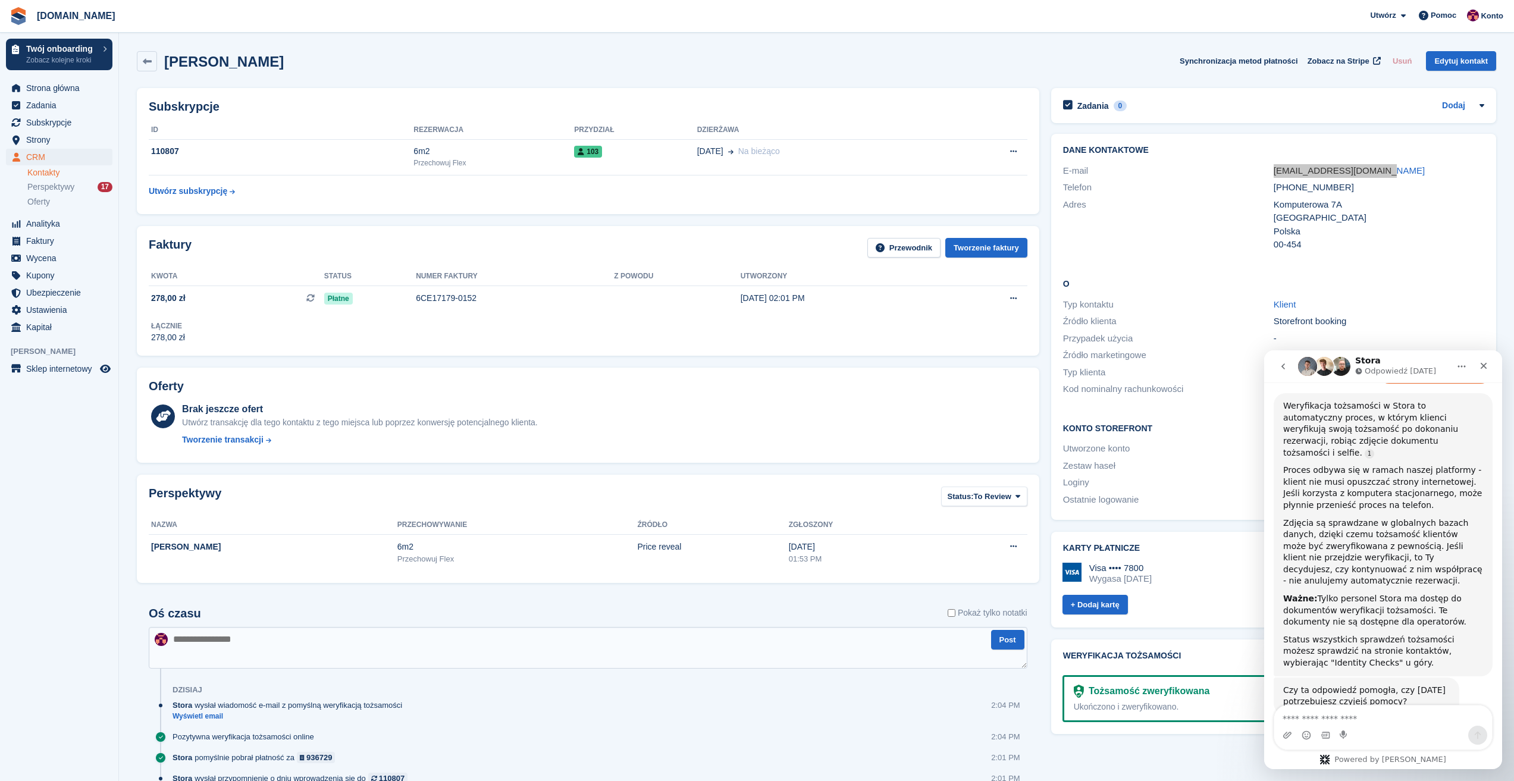
scroll to position [861, 0]
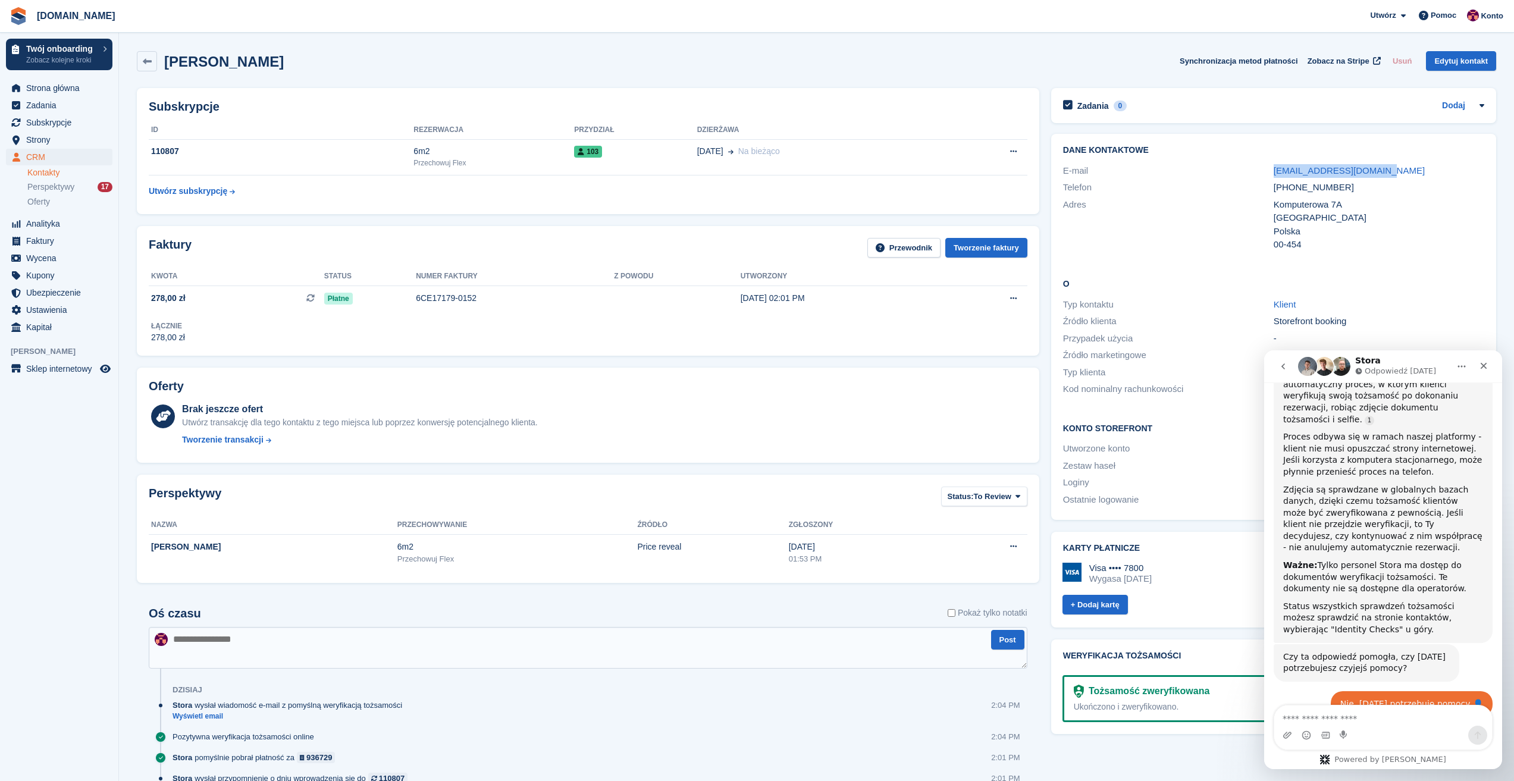
drag, startPoint x: 1151, startPoint y: 697, endPoint x: 1205, endPoint y: 702, distance: 54.4
click at [1205, 702] on div "Tożsamość zweryfikowana Ukończono i zweryfikowano." at bounding box center [1274, 698] width 422 height 47
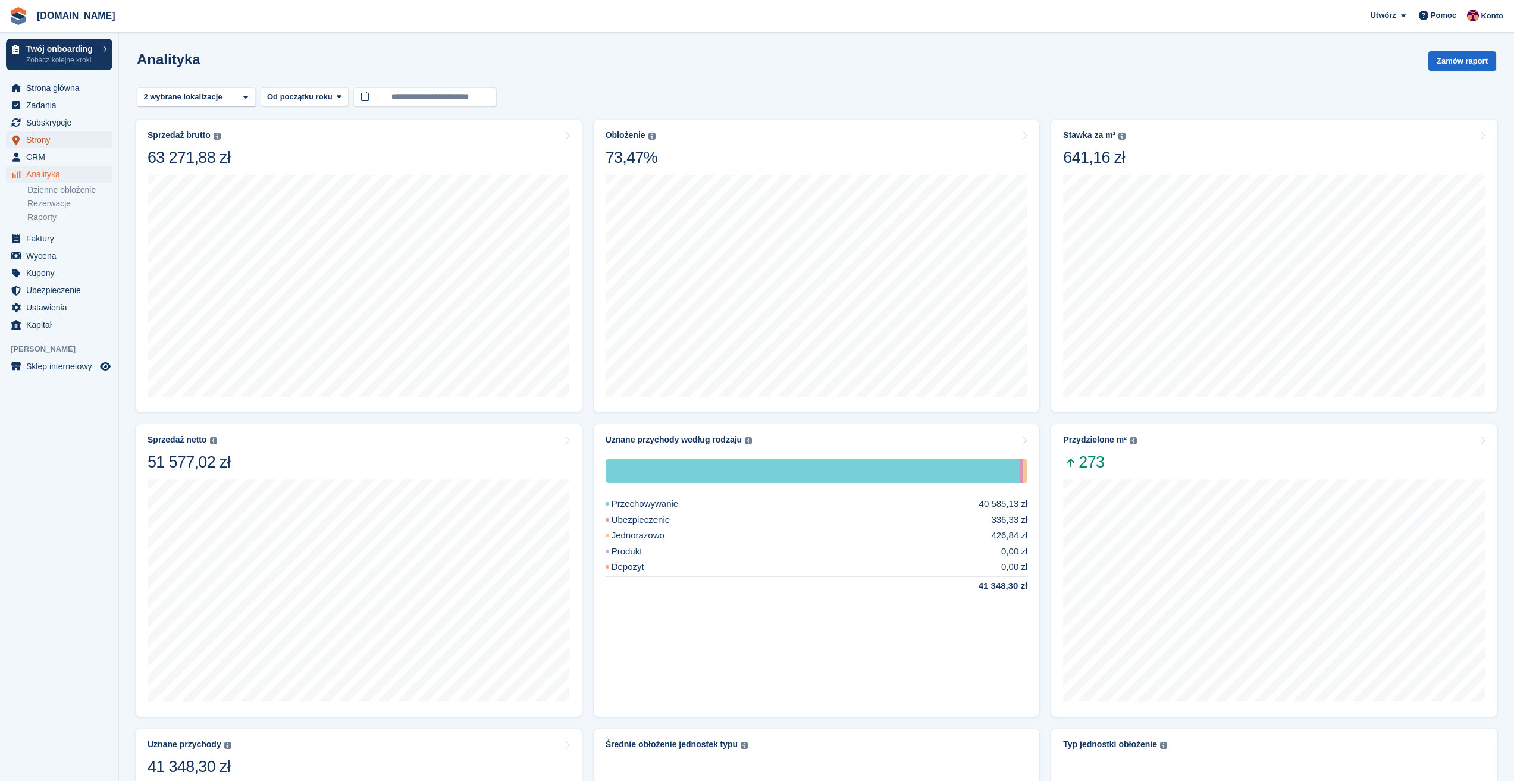
click at [45, 140] on span "Strony" at bounding box center [61, 139] width 71 height 17
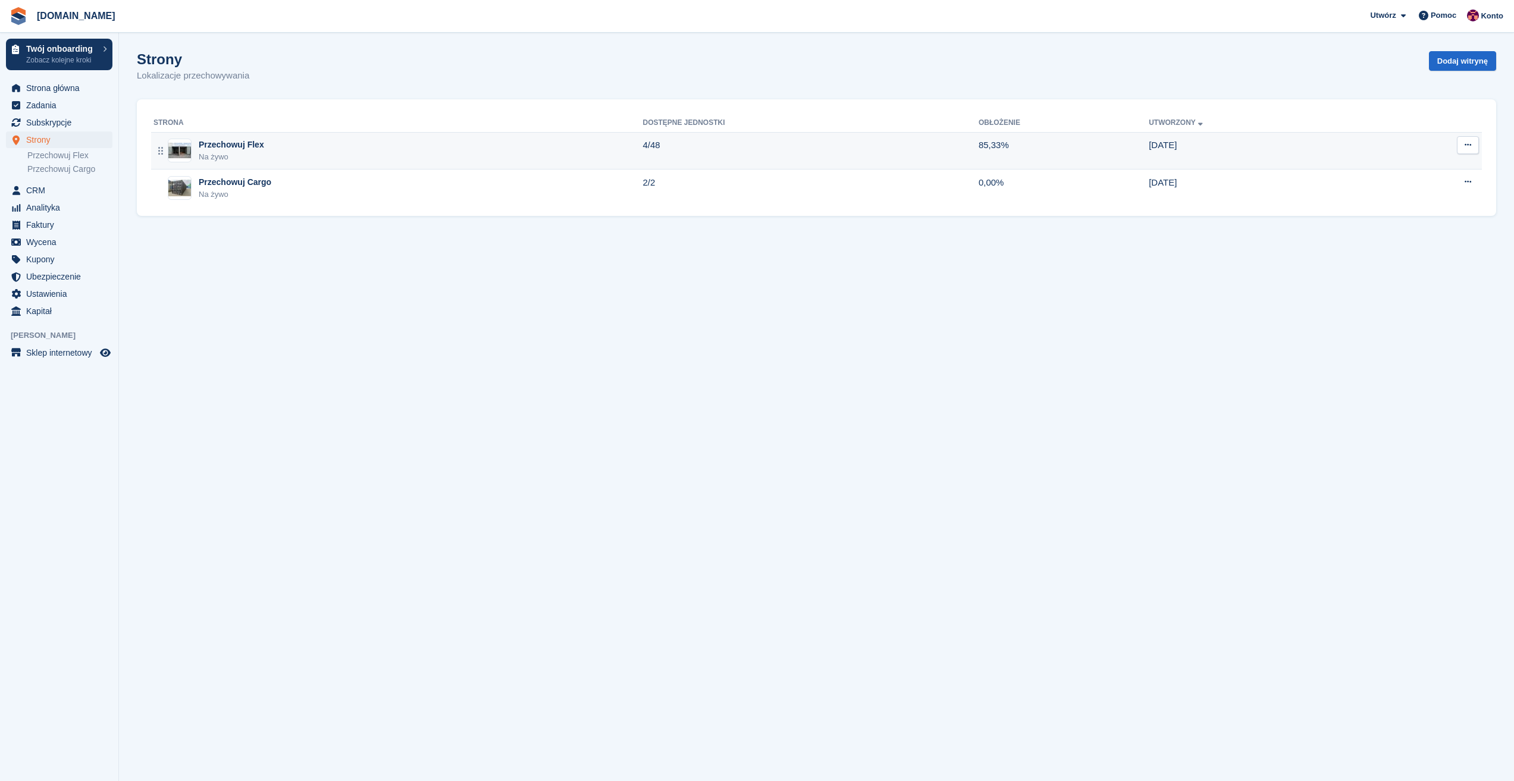
click at [206, 143] on div "Przechowuj Flex" at bounding box center [231, 145] width 65 height 12
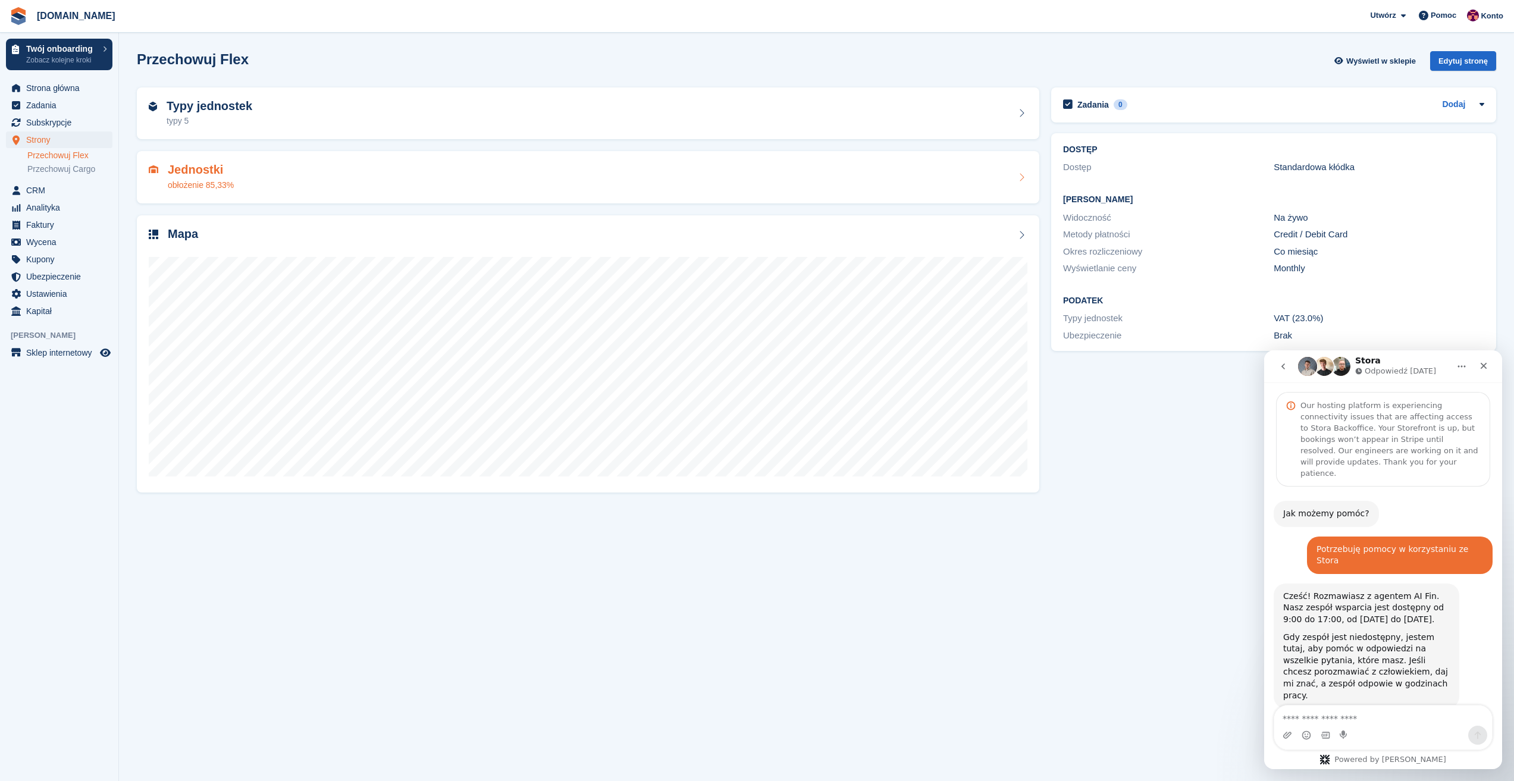
scroll to position [861, 0]
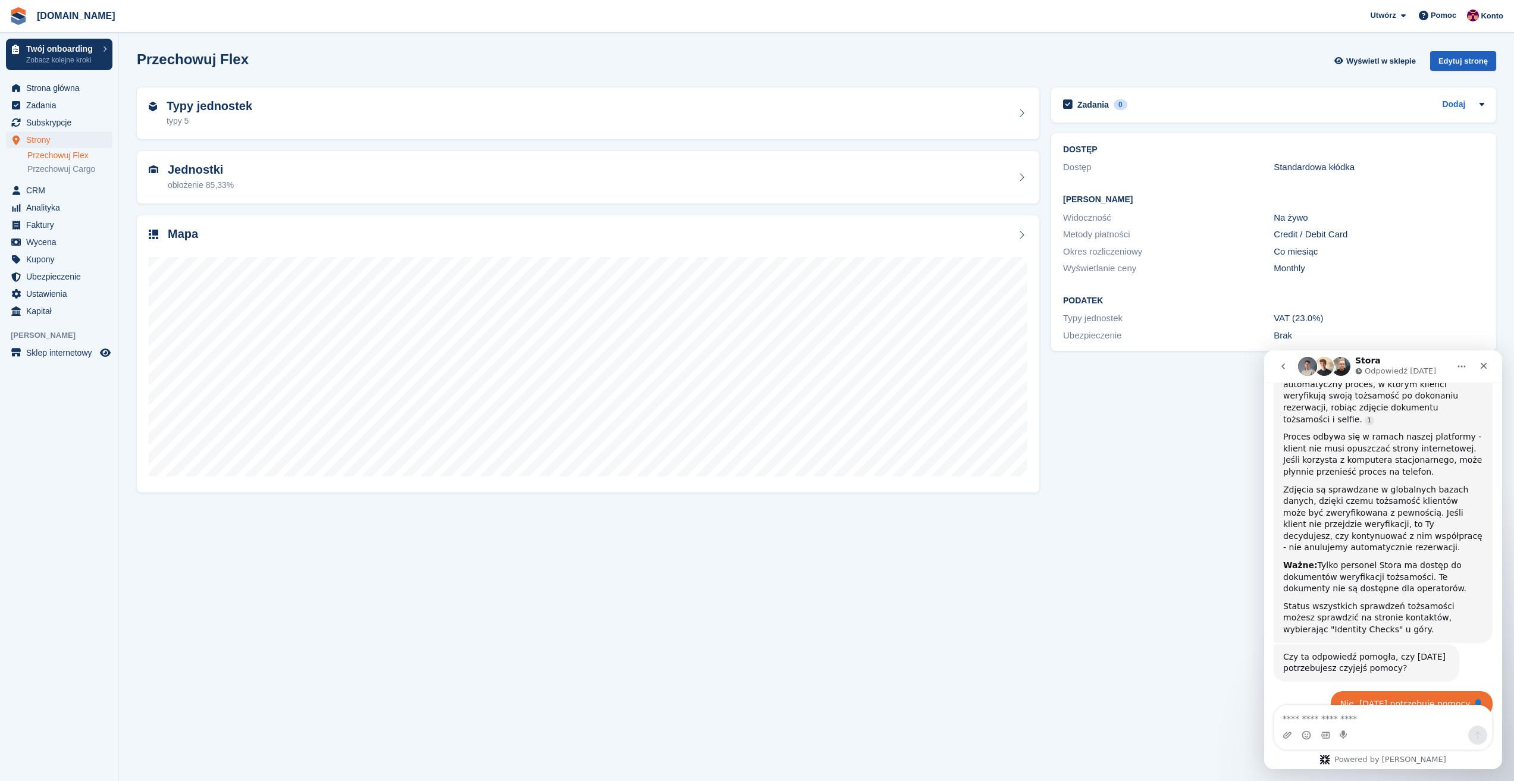
click at [1446, 64] on div "Edytuj stronę" at bounding box center [1463, 61] width 66 height 20
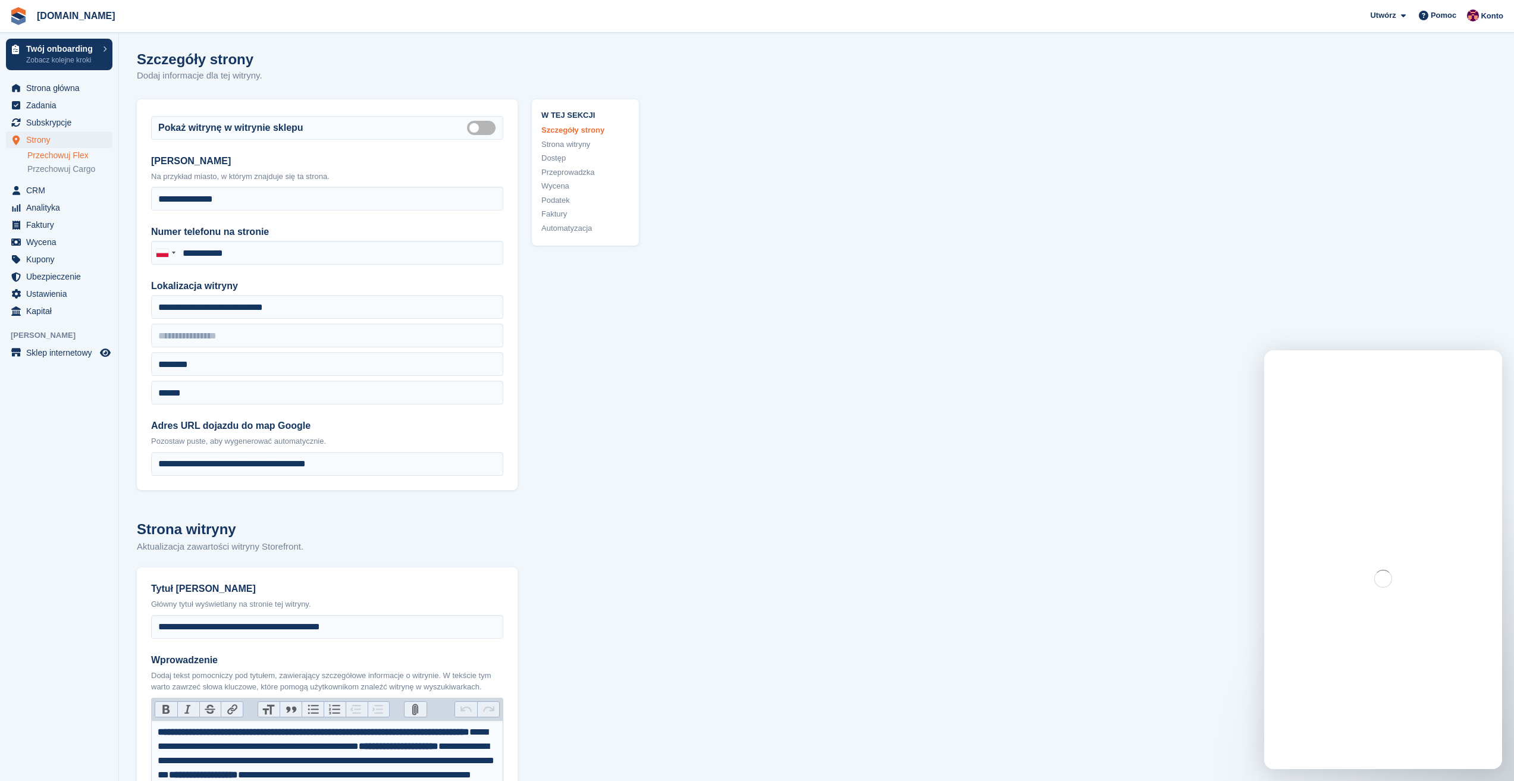
click at [577, 232] on link "Automatyzacja" at bounding box center [585, 229] width 88 height 12
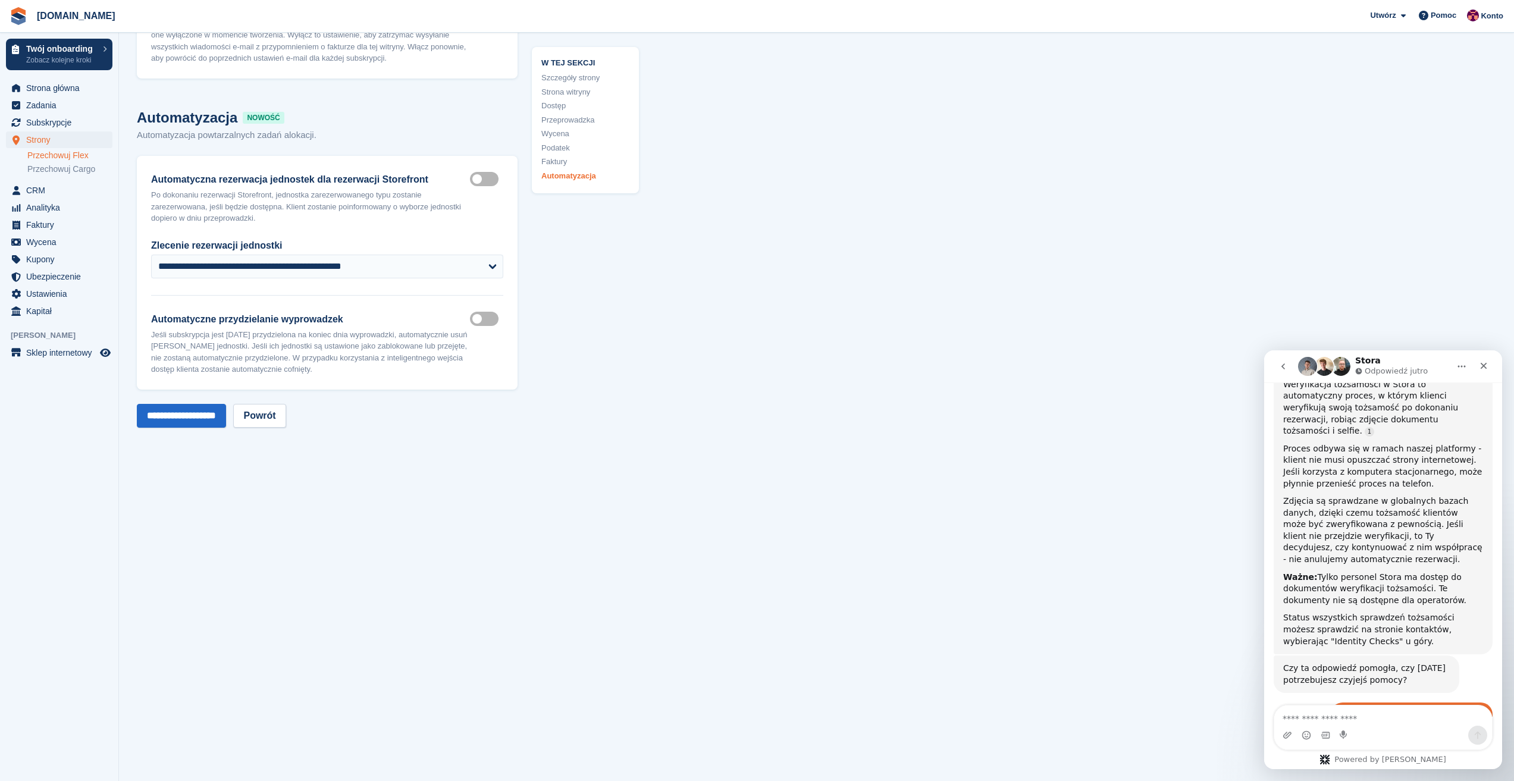
click at [477, 178] on label "Auto reserve on storefront" at bounding box center [486, 179] width 33 height 2
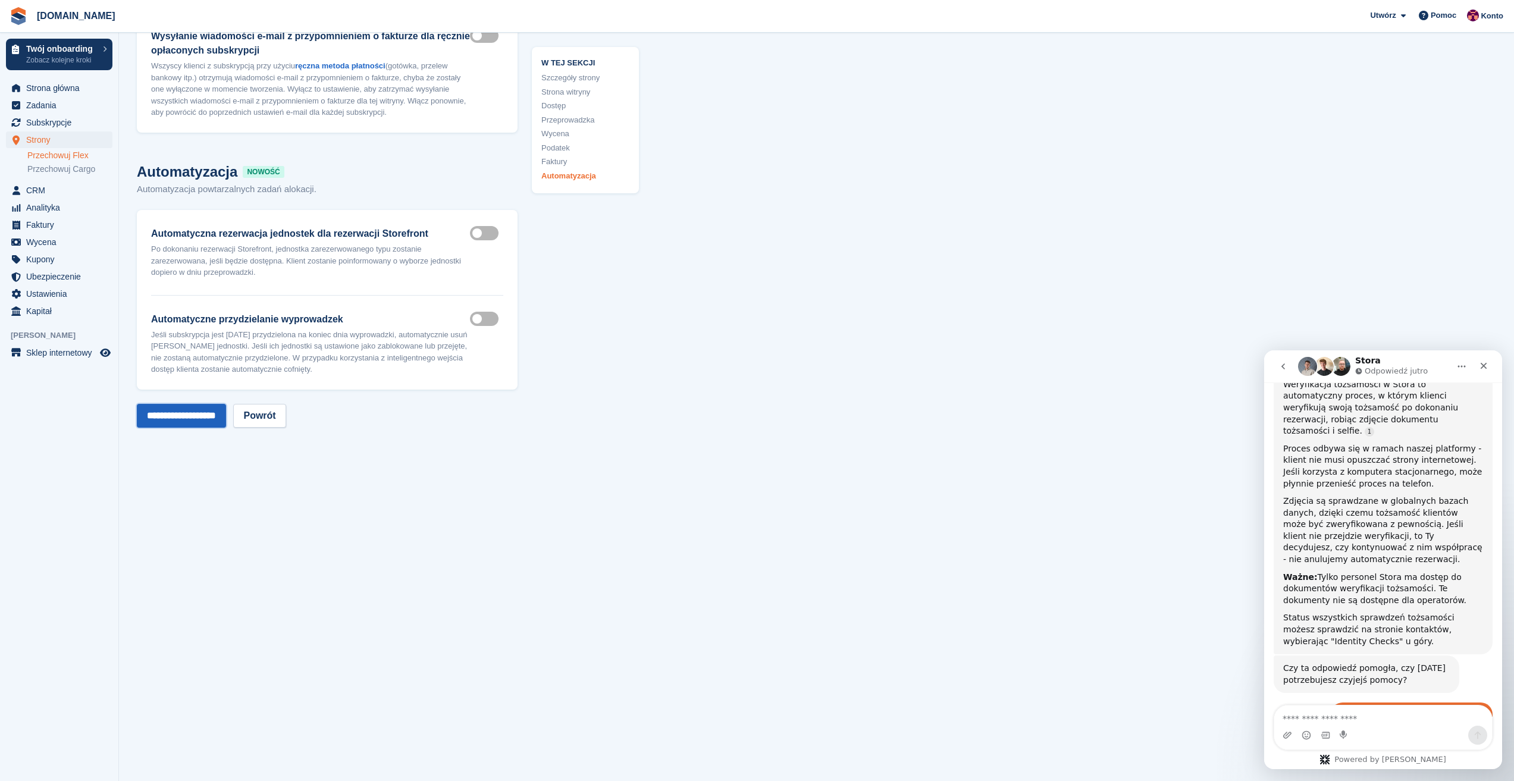
click at [195, 404] on input "**********" at bounding box center [181, 416] width 89 height 24
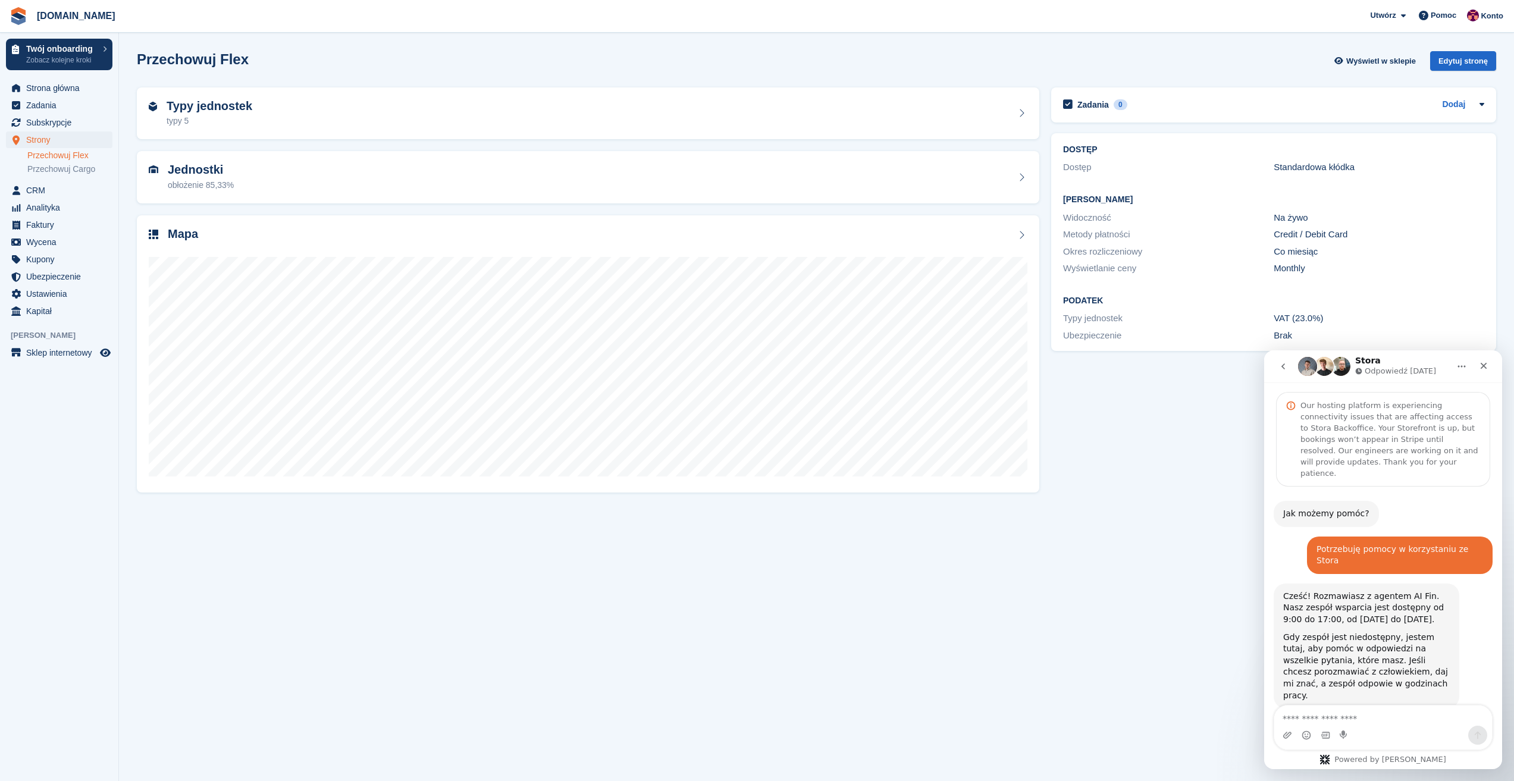
scroll to position [861, 0]
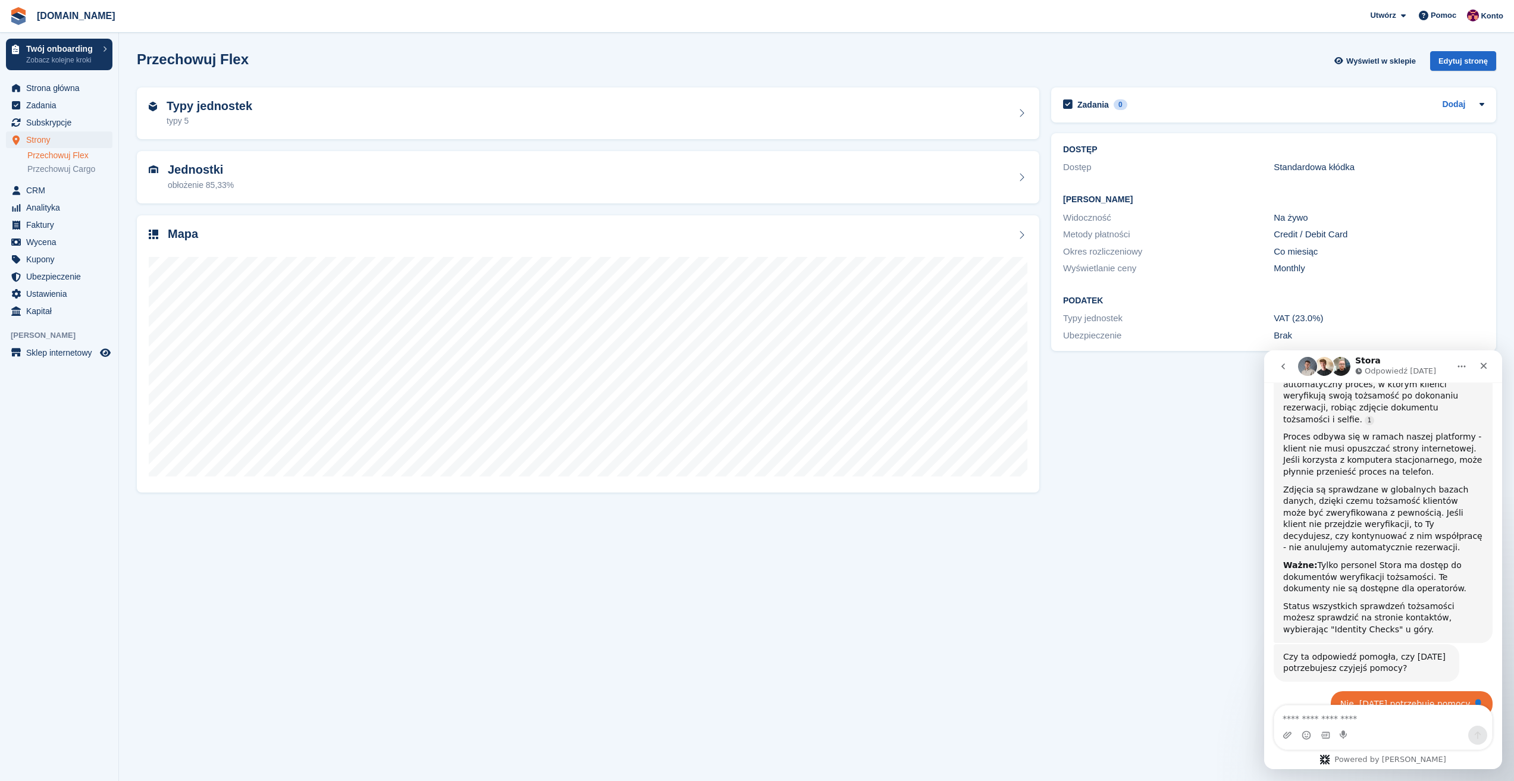
click at [342, 575] on section "Przechowuj Flex Wyświetl w sklepie Edytuj stronę Typy jednostek typy 5 Jednostk…" at bounding box center [816, 390] width 1395 height 781
